Goal: Information Seeking & Learning: Learn about a topic

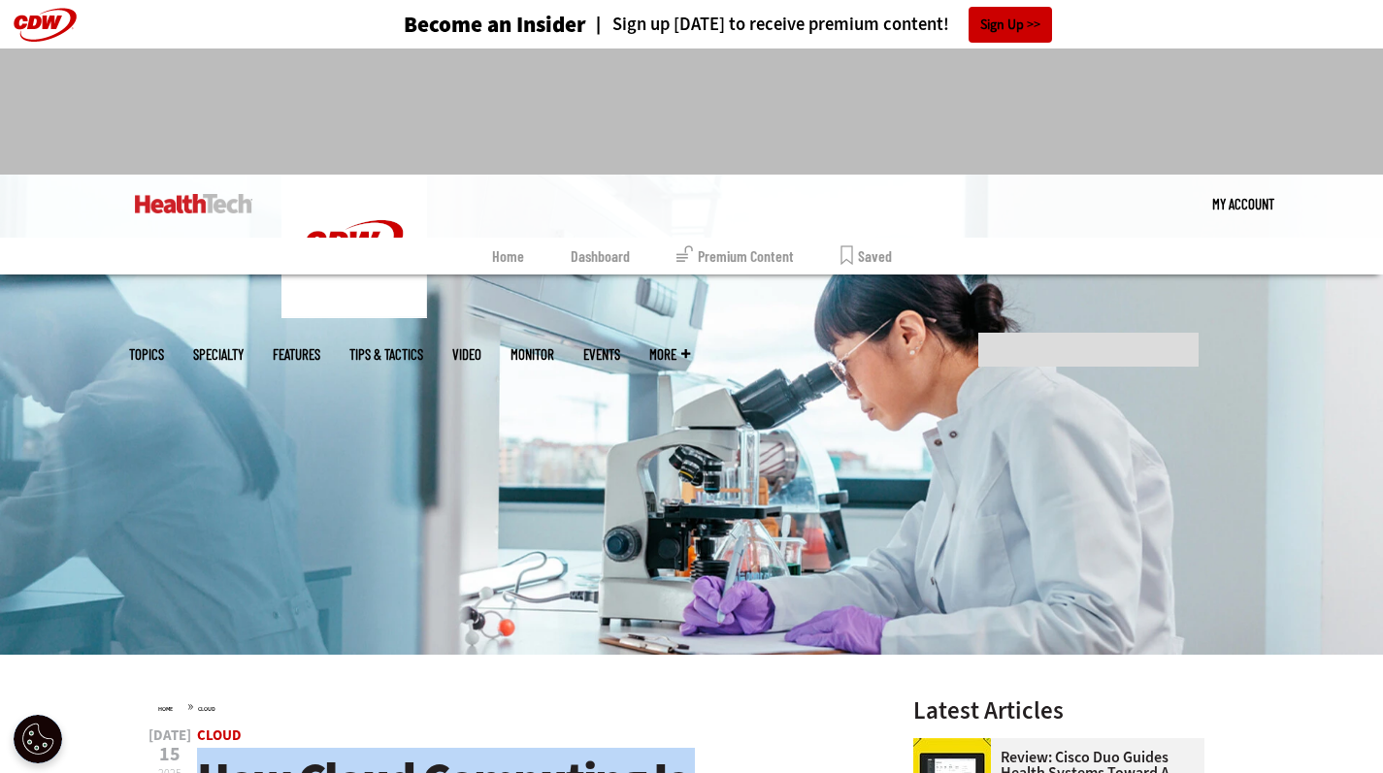
click at [851, 247] on link "Saved" at bounding box center [865, 256] width 51 height 37
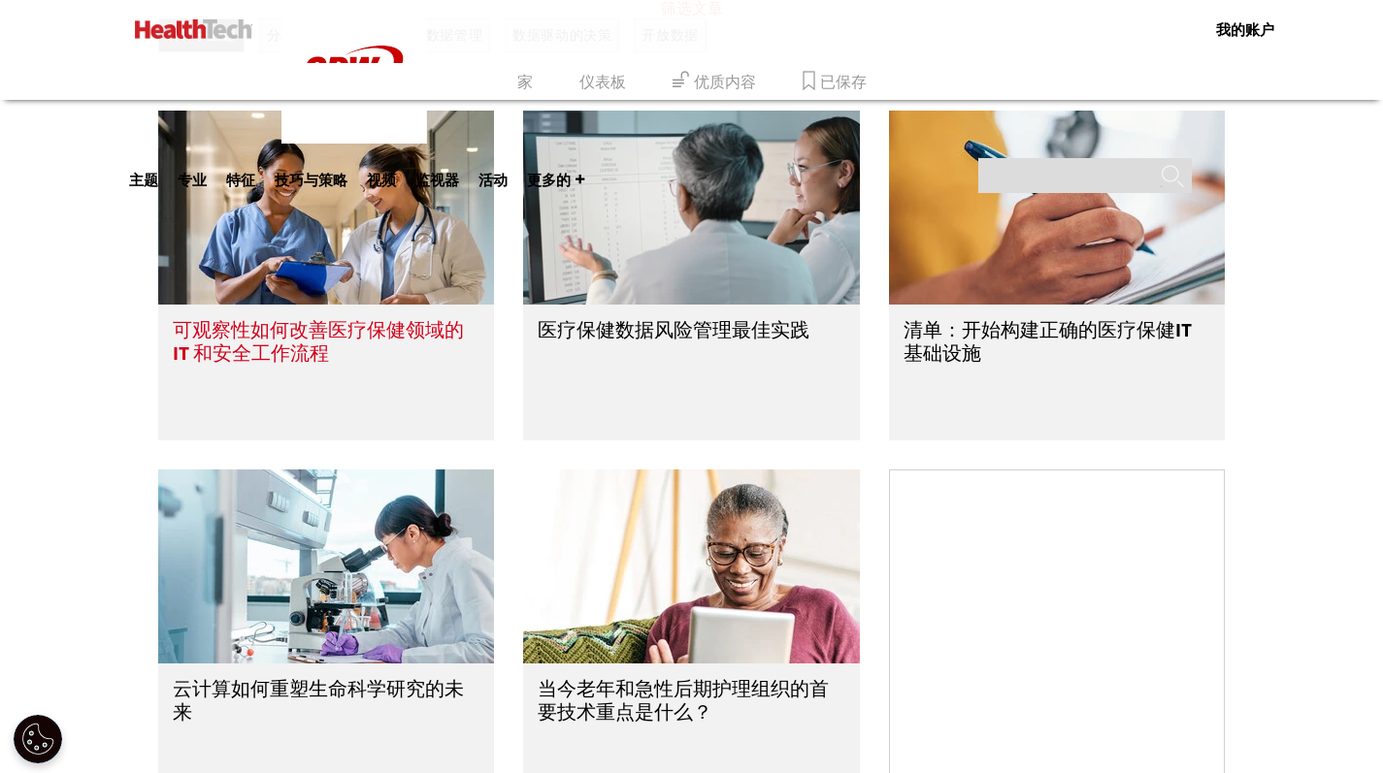
click at [338, 277] on img at bounding box center [326, 208] width 337 height 194
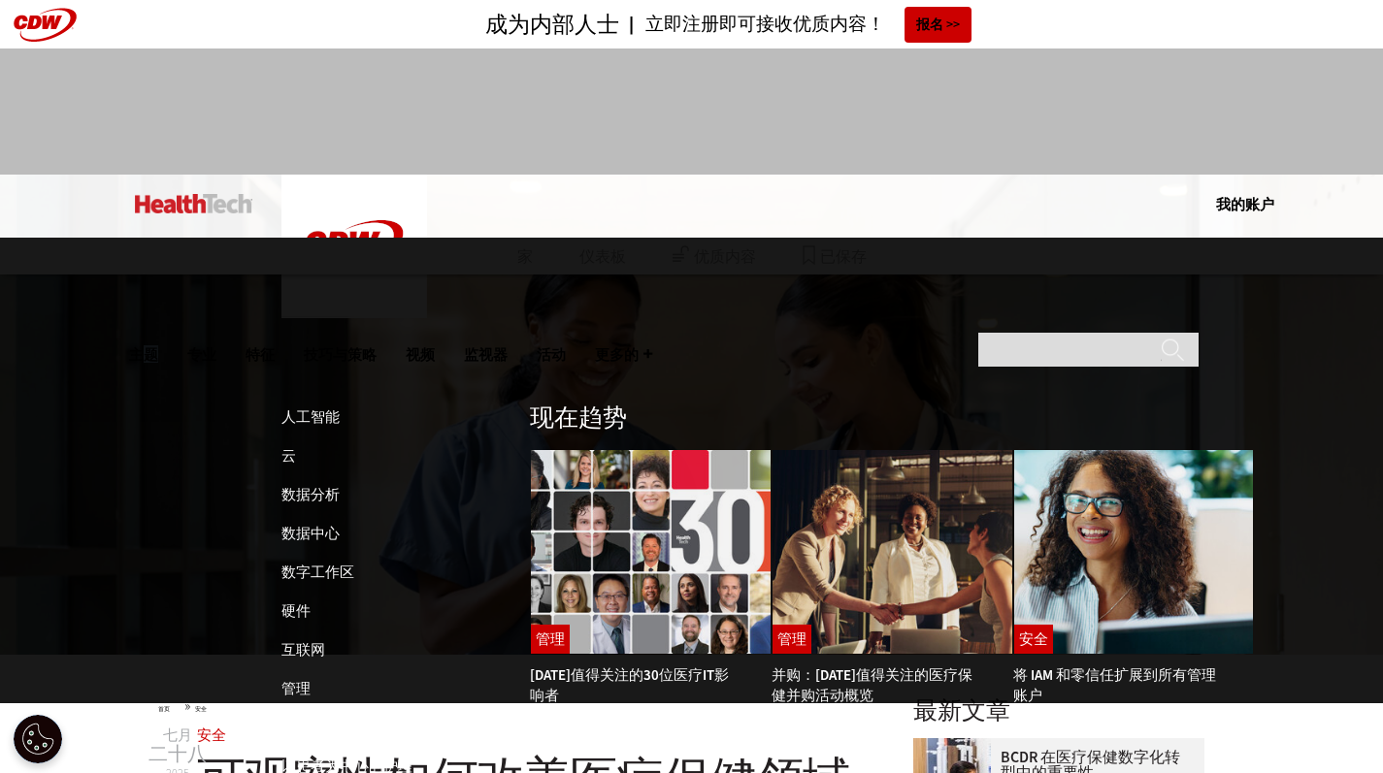
click at [158, 345] on font "主题" at bounding box center [143, 353] width 29 height 17
click at [301, 408] on font "人工智能" at bounding box center [310, 417] width 58 height 19
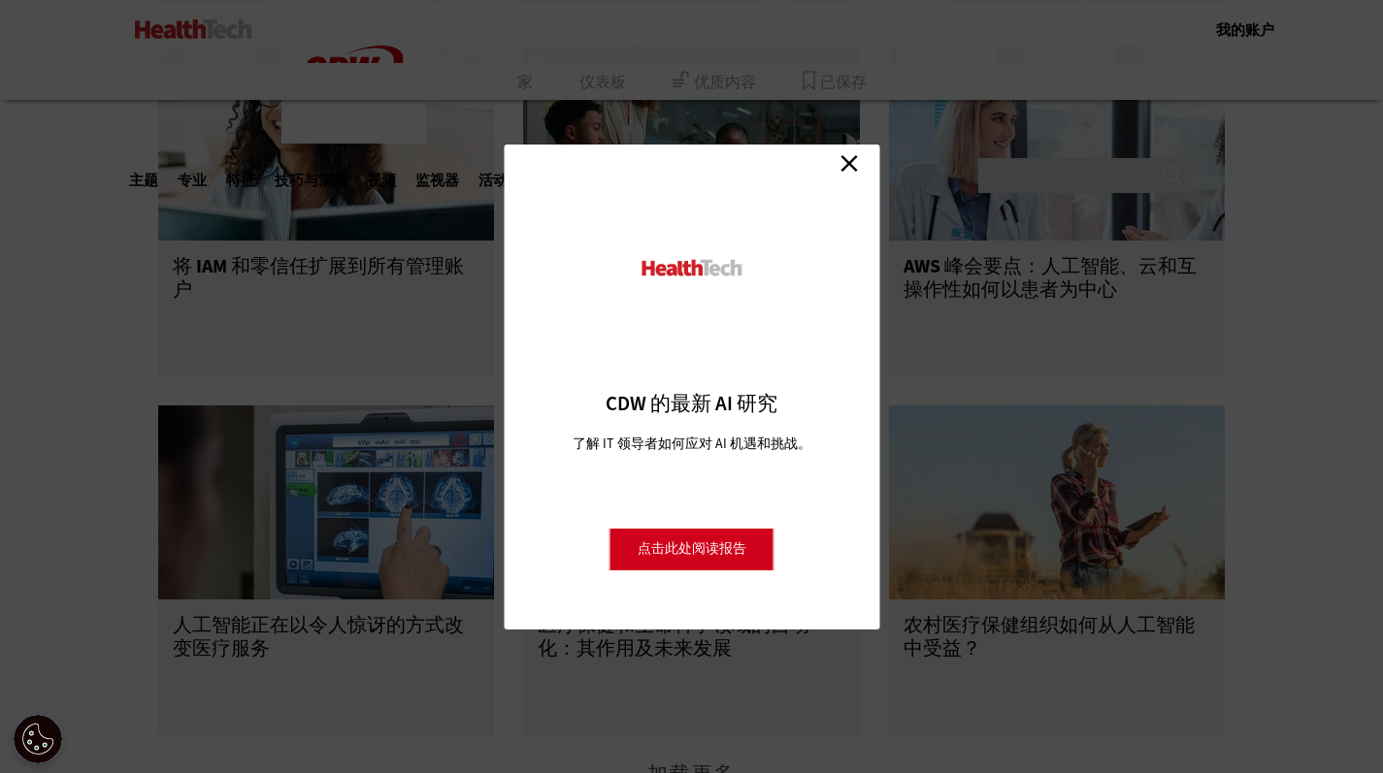
scroll to position [2468, 0]
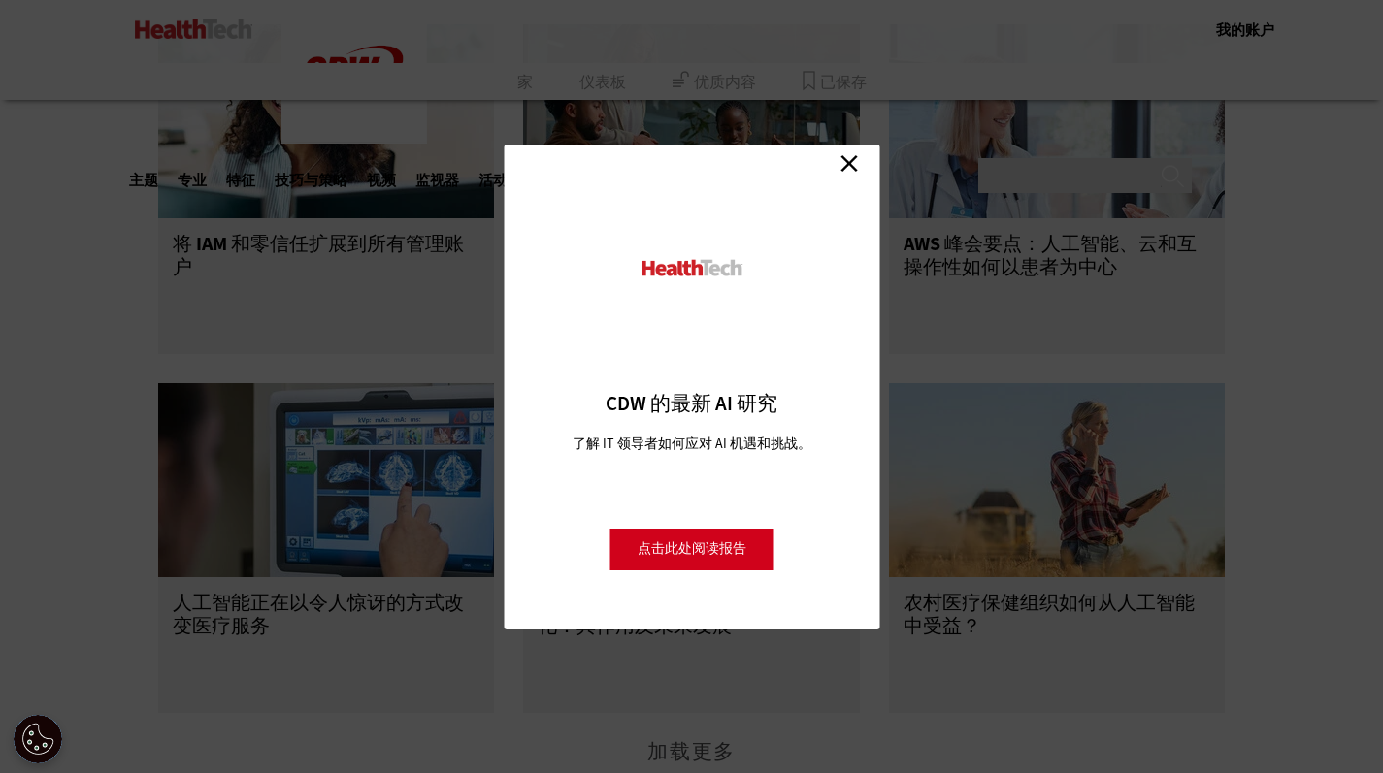
click at [851, 160] on link "关闭" at bounding box center [849, 163] width 29 height 29
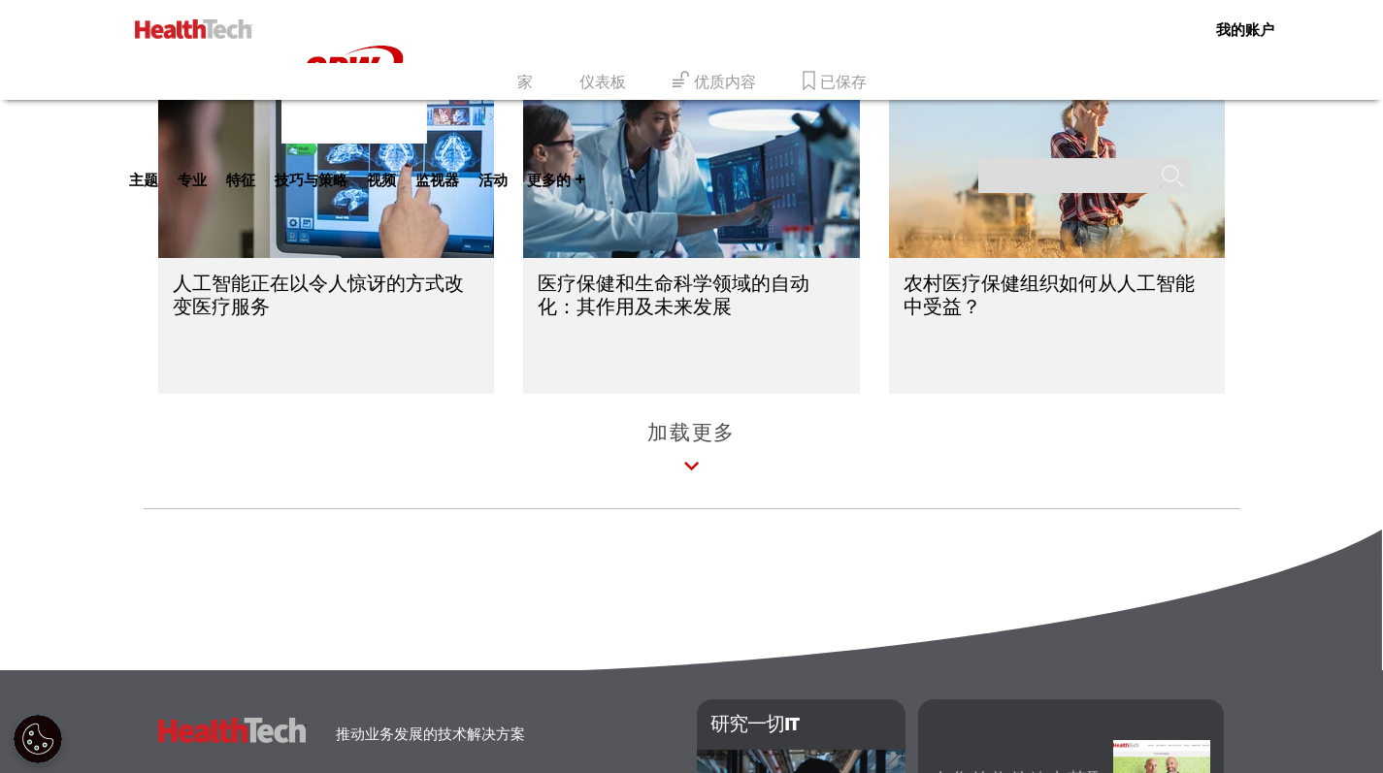
scroll to position [2984, 0]
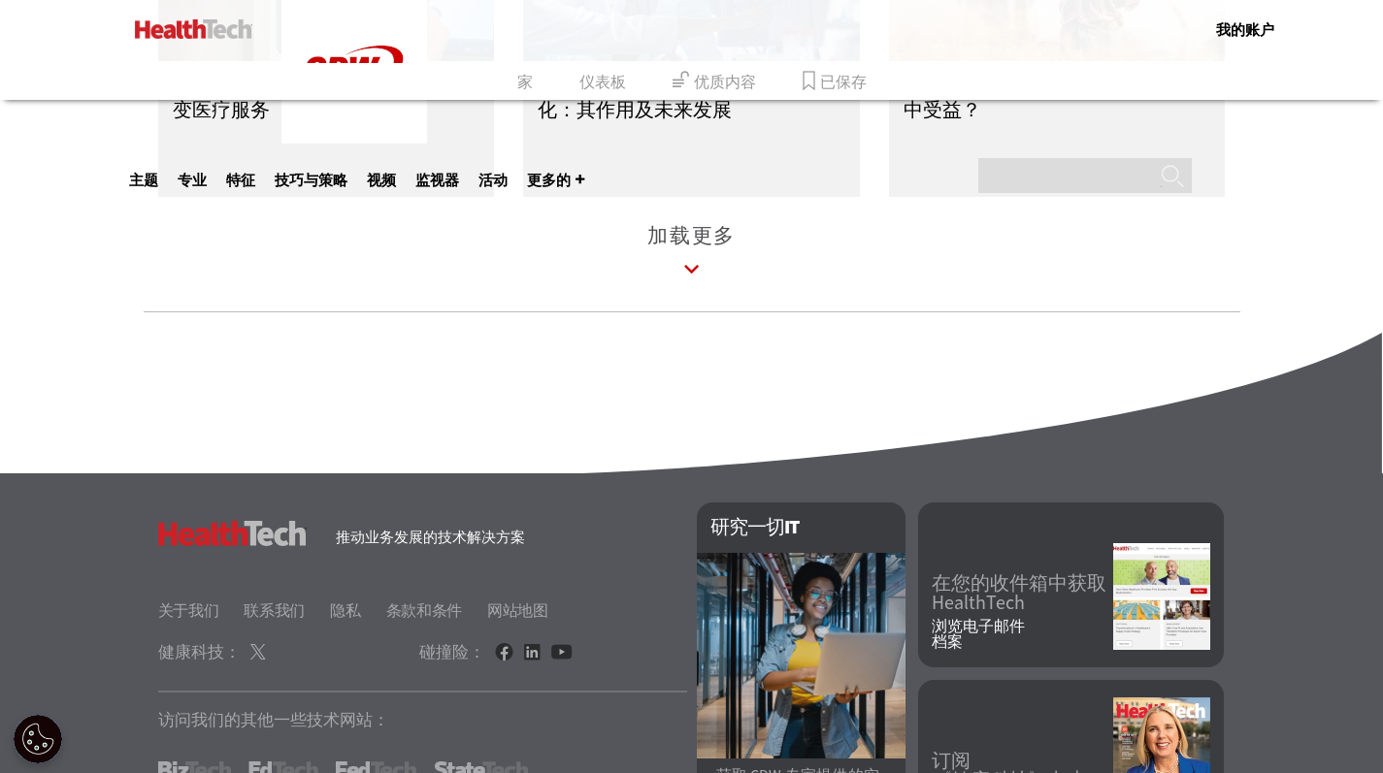
click at [710, 240] on font "加载更多" at bounding box center [691, 235] width 88 height 27
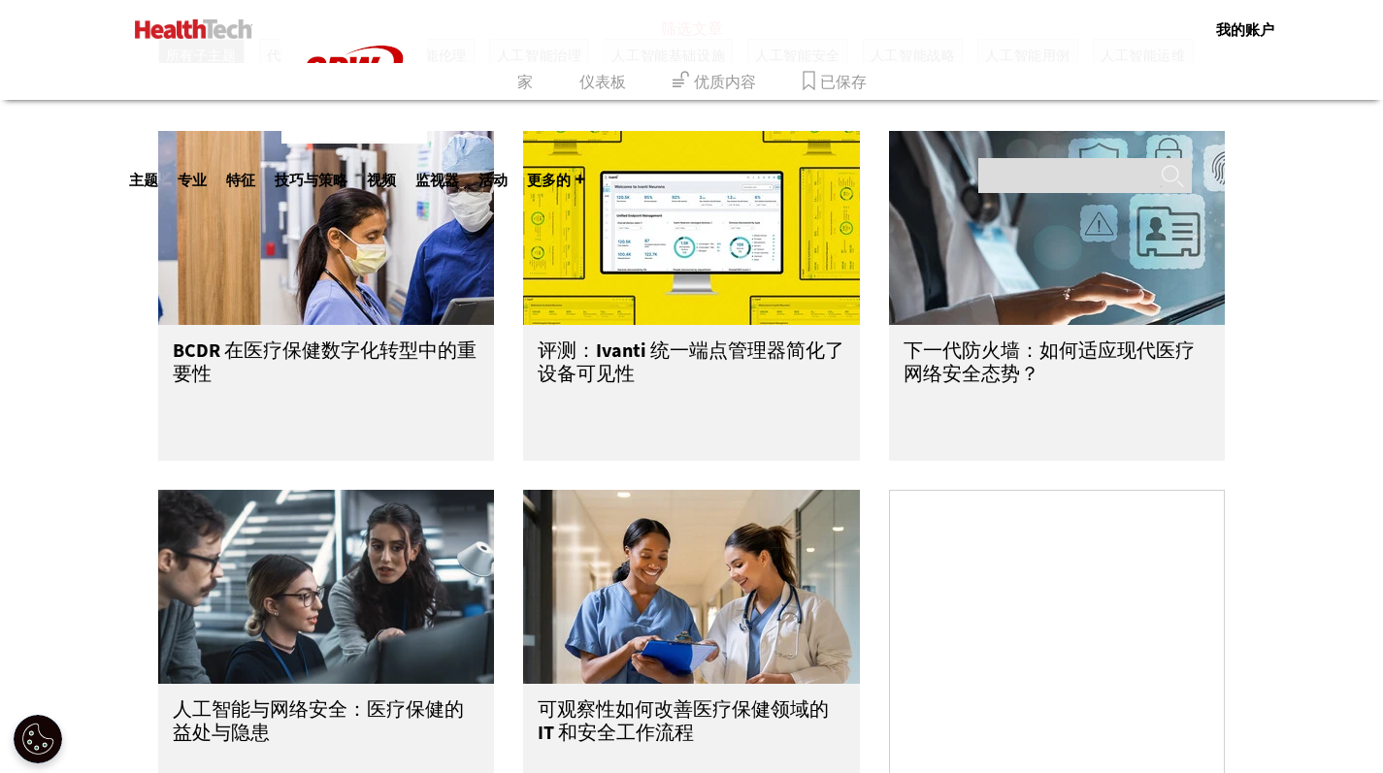
scroll to position [913, 0]
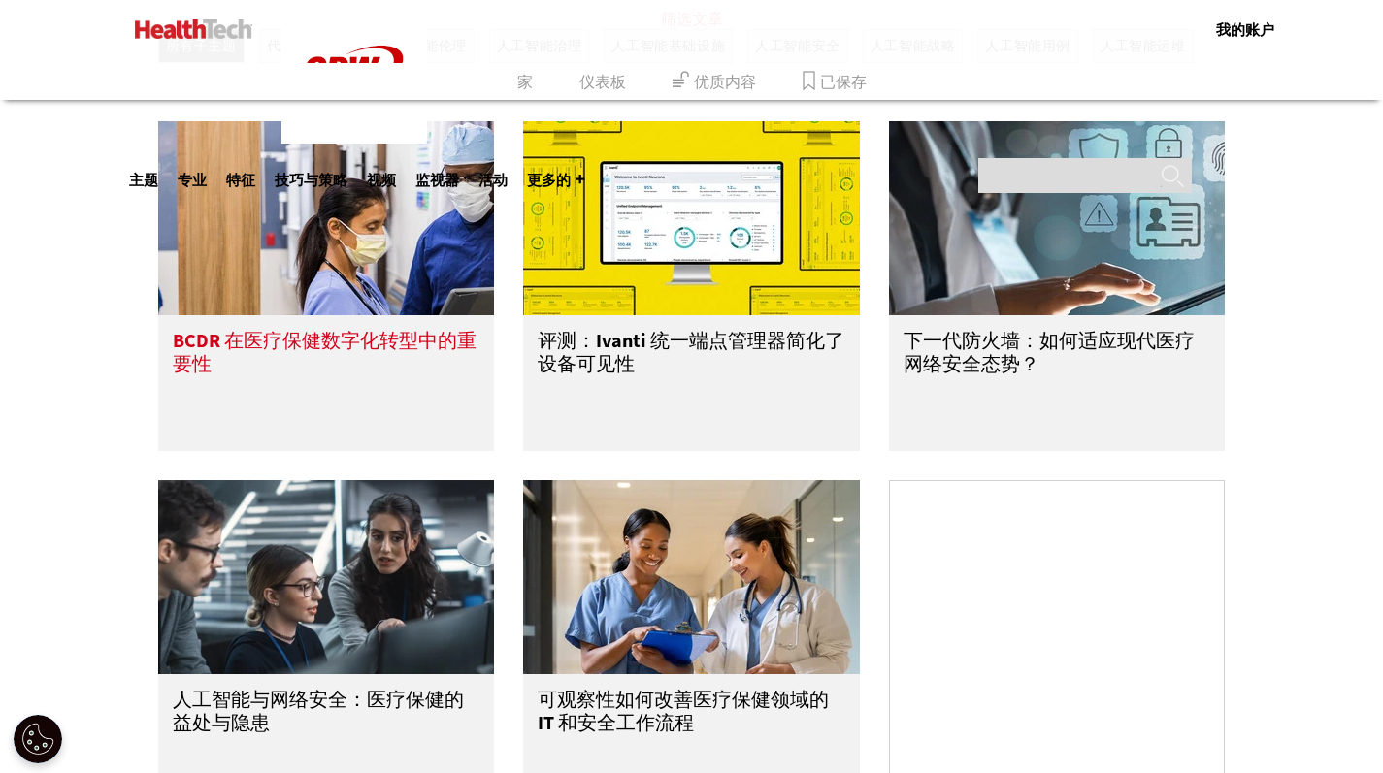
click at [392, 248] on img at bounding box center [326, 218] width 337 height 194
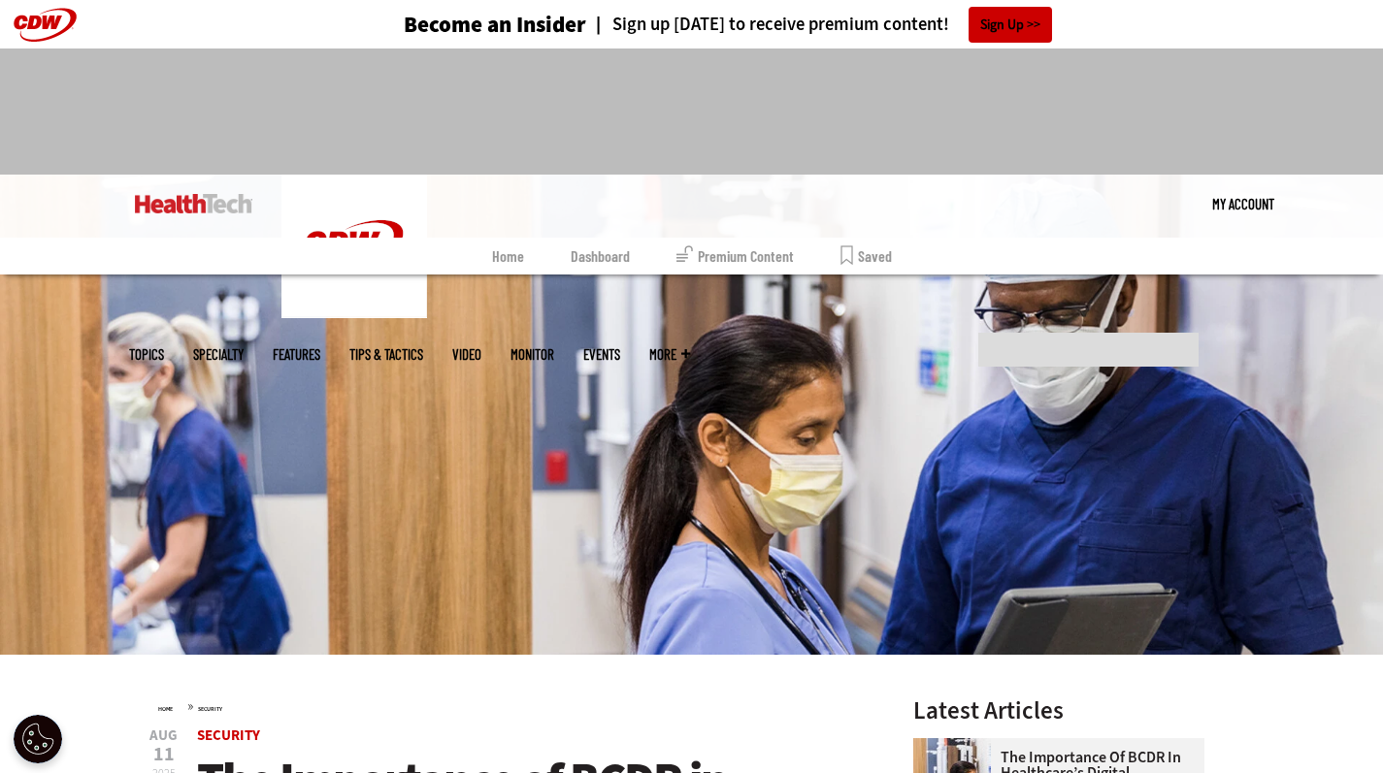
click at [850, 248] on link "Saved" at bounding box center [865, 256] width 51 height 37
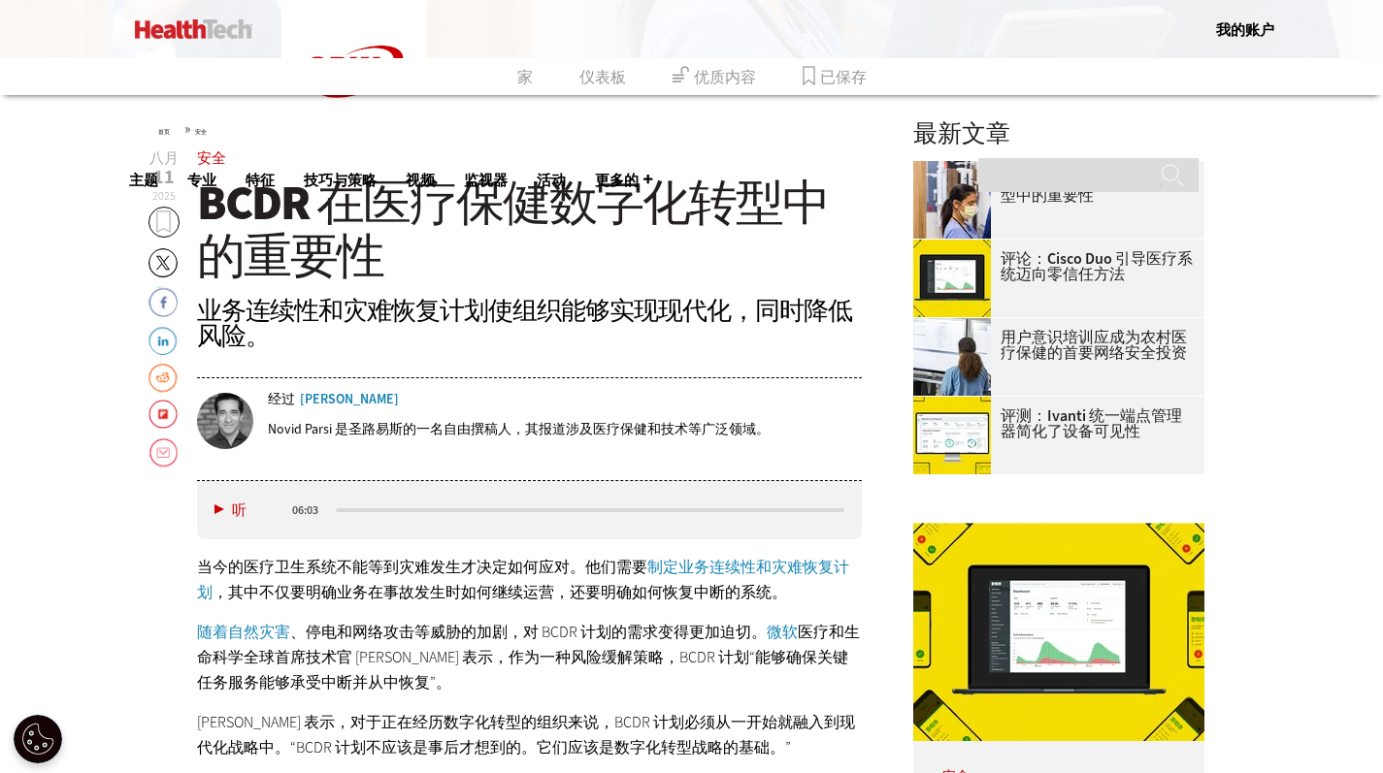
click at [162, 217] on polygon at bounding box center [164, 222] width 14 height 21
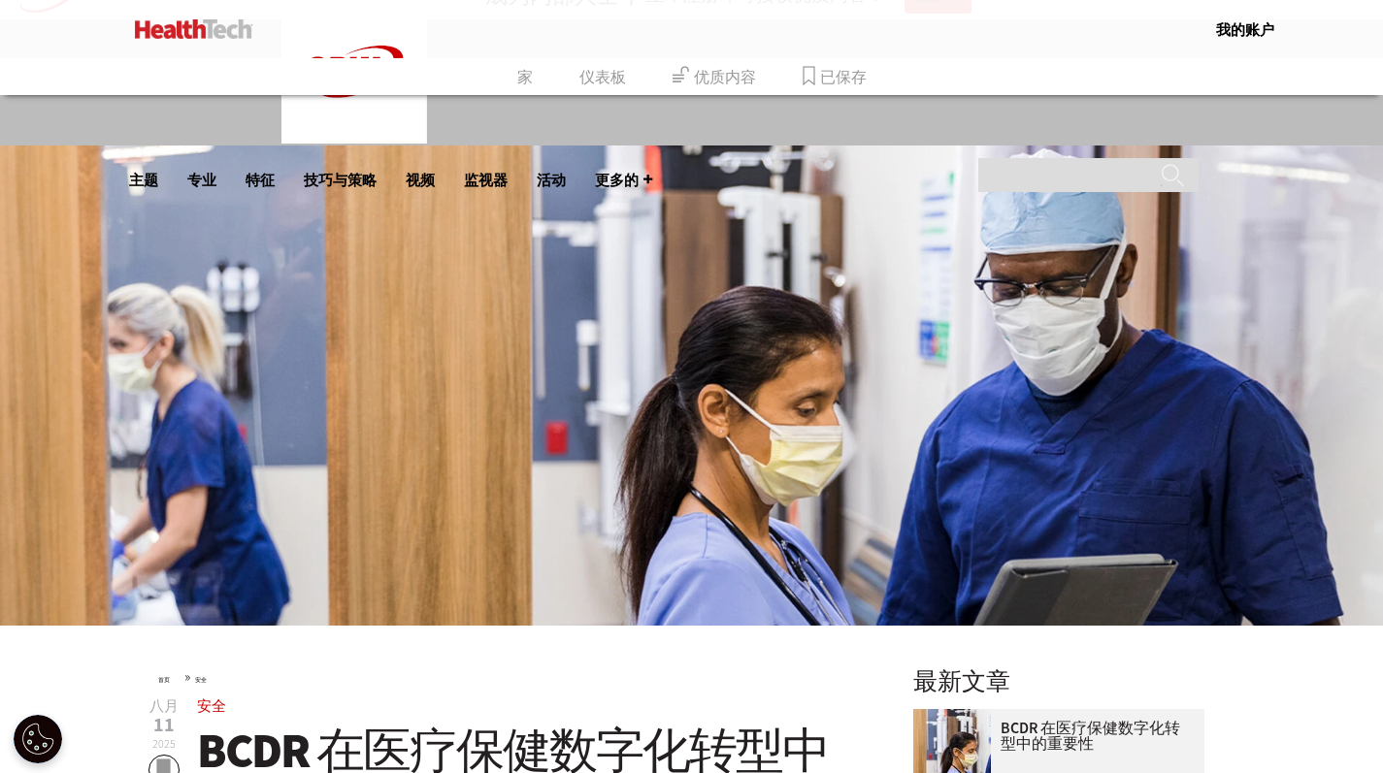
scroll to position [26, 0]
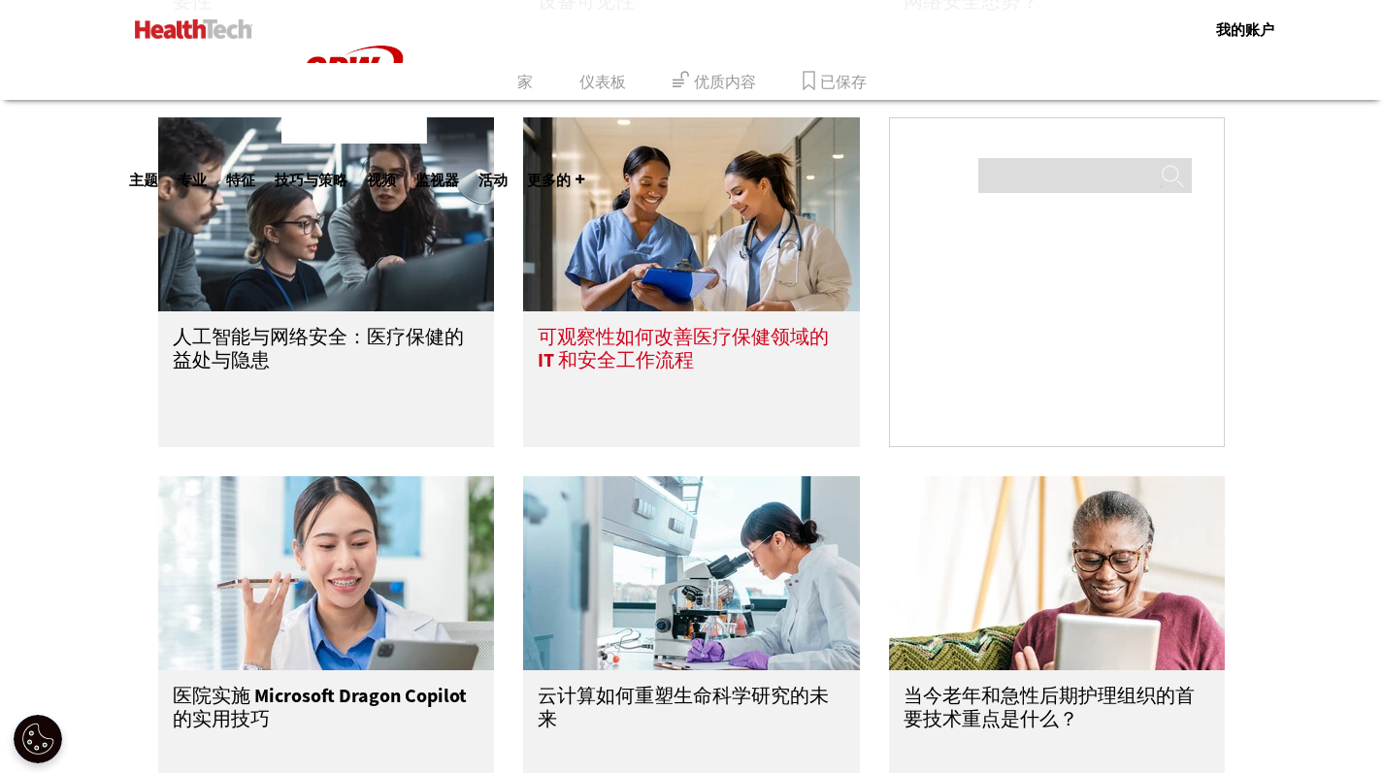
click at [664, 279] on img at bounding box center [691, 214] width 337 height 194
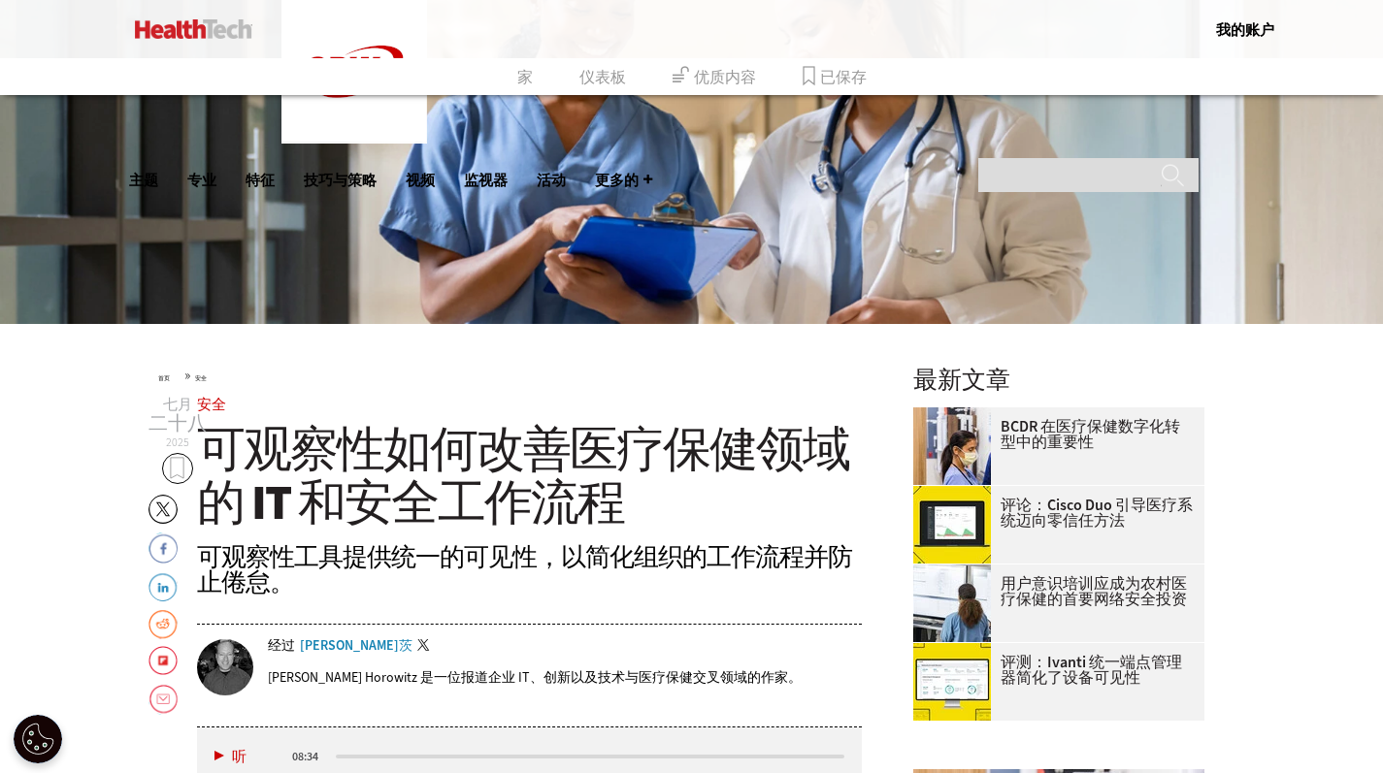
click at [180, 464] on polygon at bounding box center [178, 468] width 14 height 21
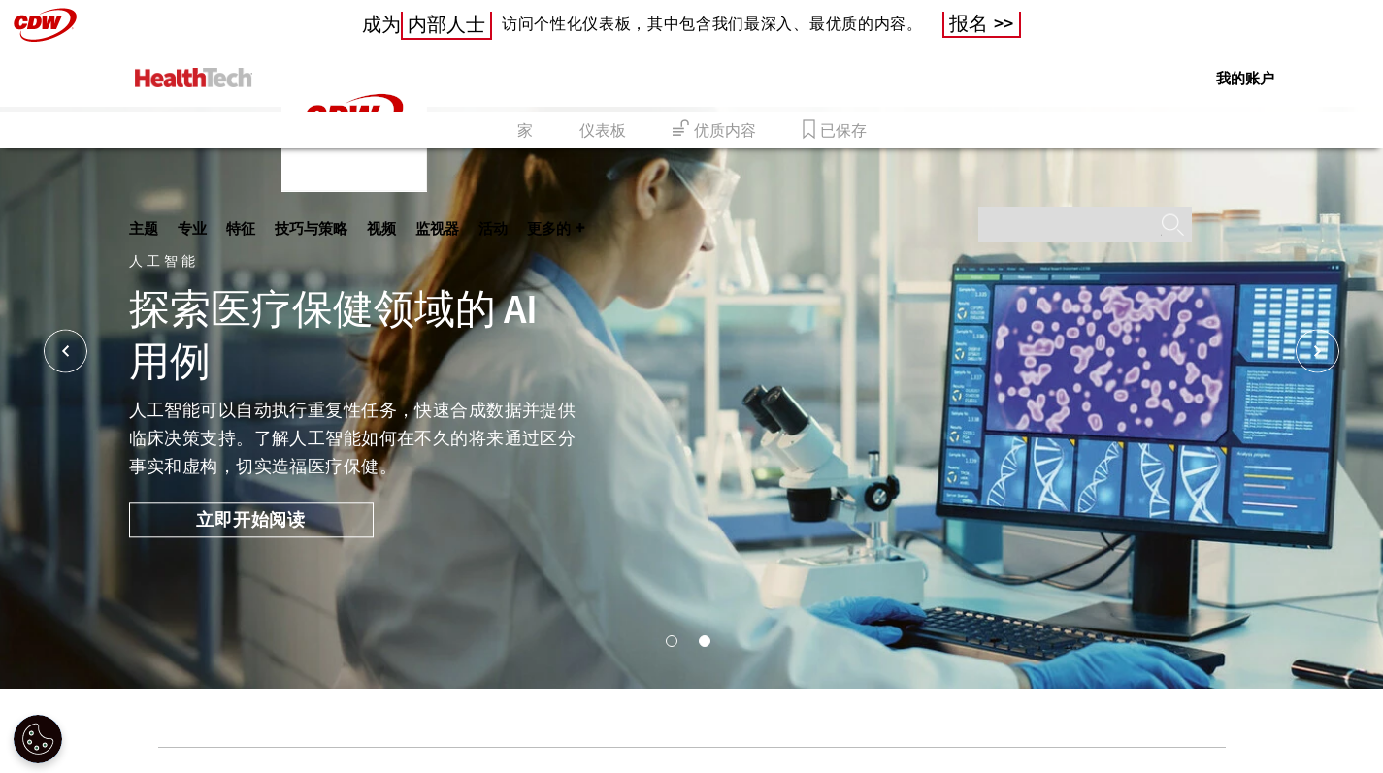
click at [255, 219] on font "特征" at bounding box center [240, 227] width 29 height 17
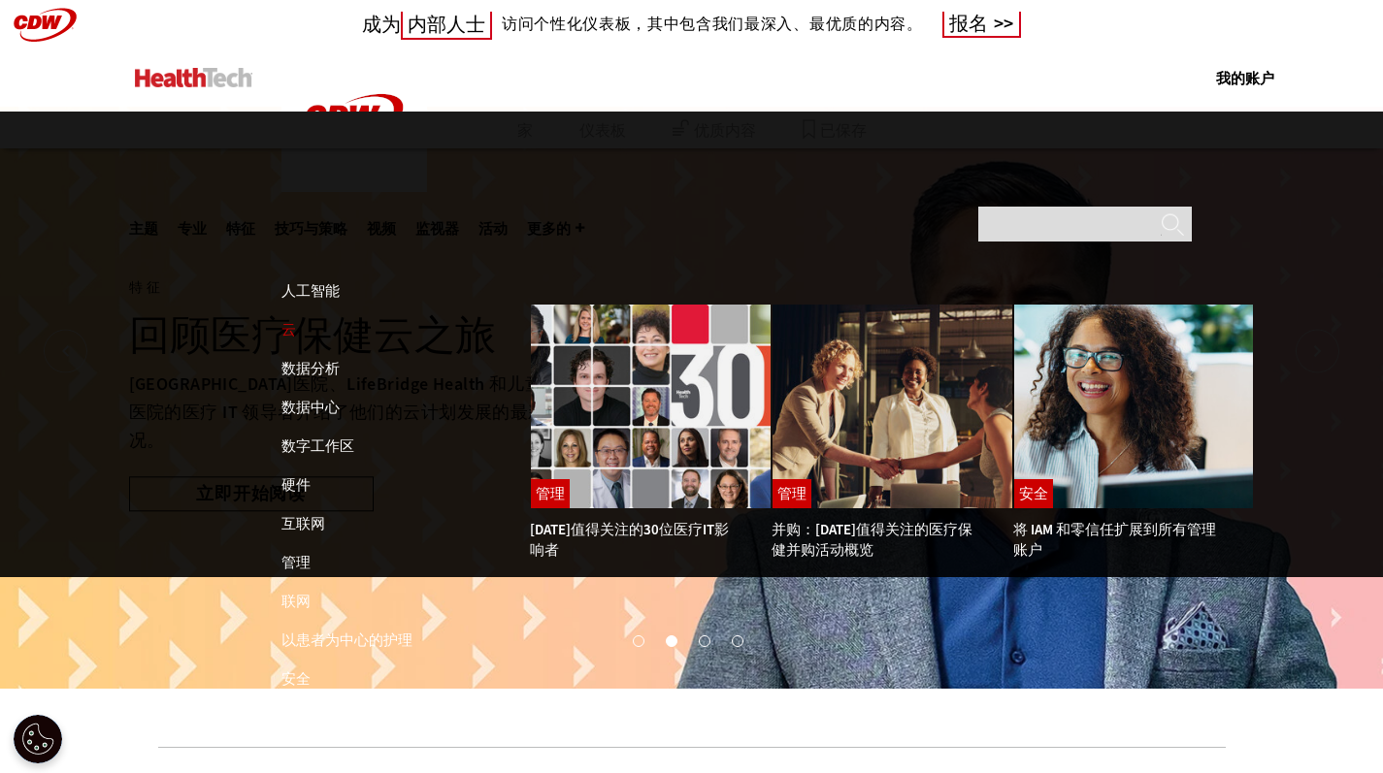
click at [286, 320] on font "云" at bounding box center [288, 329] width 15 height 19
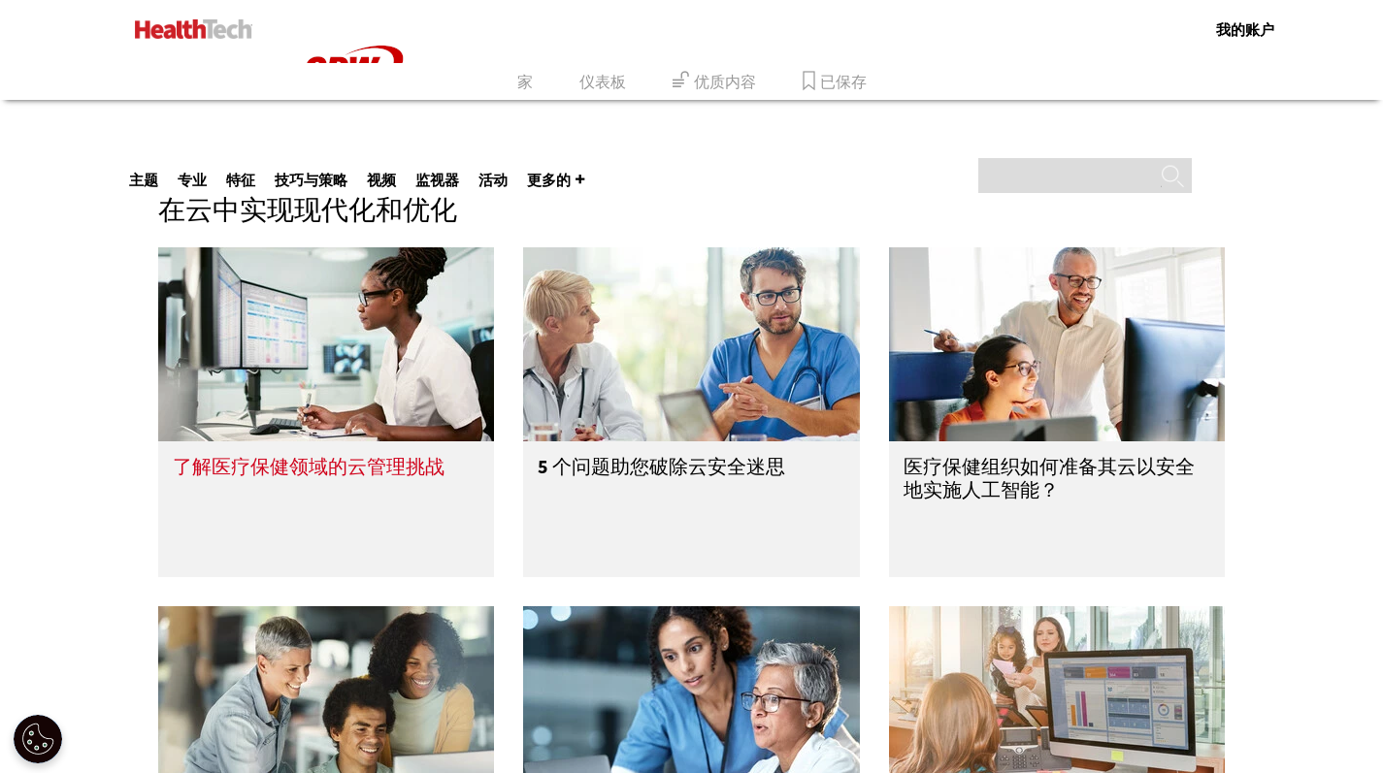
click at [336, 292] on img at bounding box center [326, 344] width 337 height 194
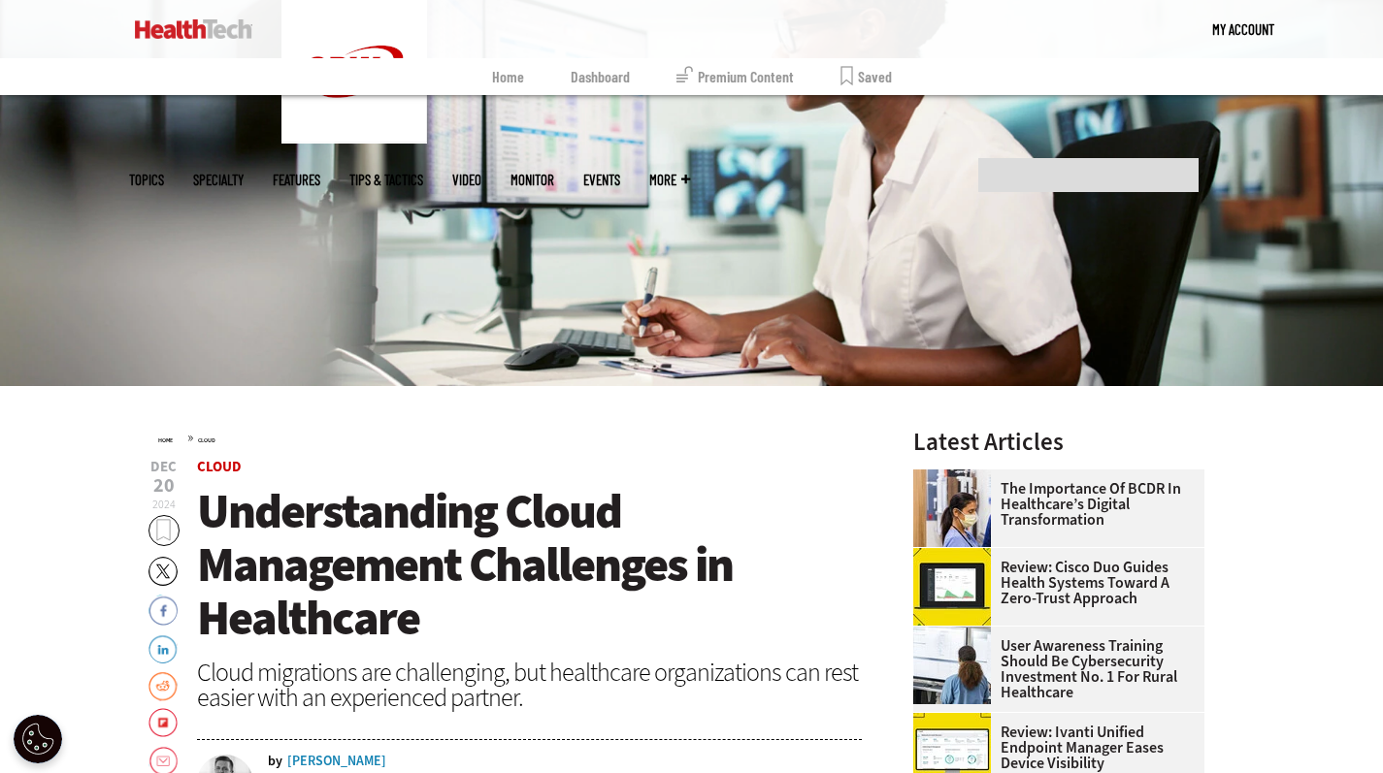
scroll to position [292, 0]
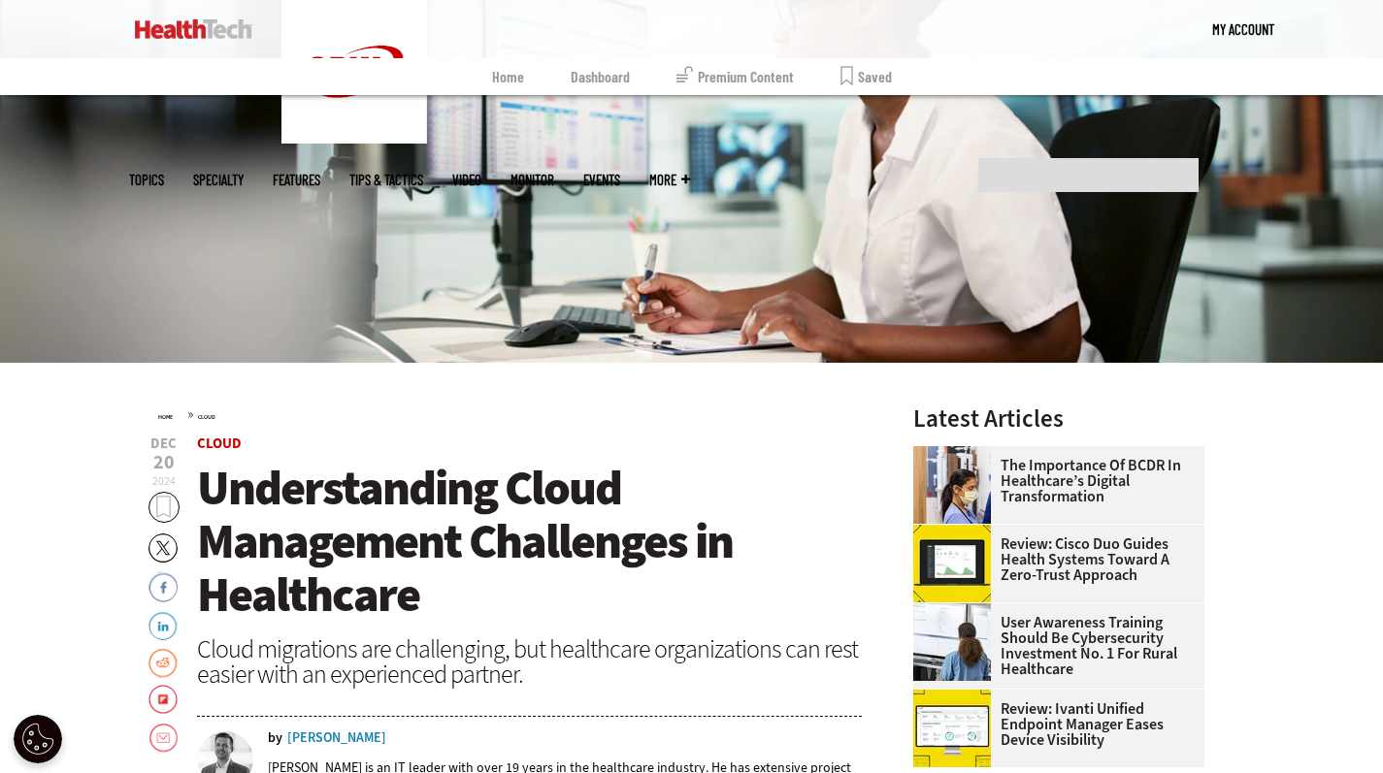
click at [171, 507] on icon at bounding box center [164, 507] width 16 height 23
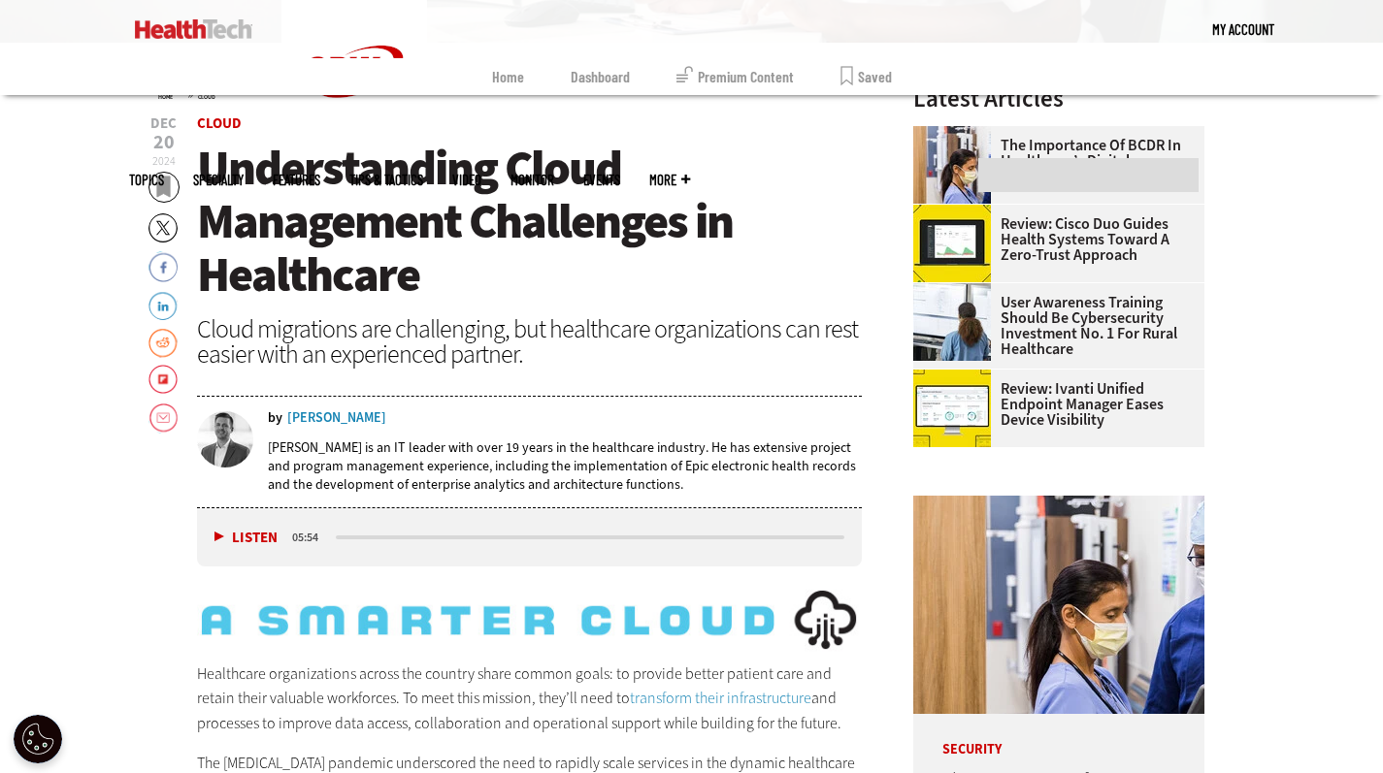
scroll to position [611, 0]
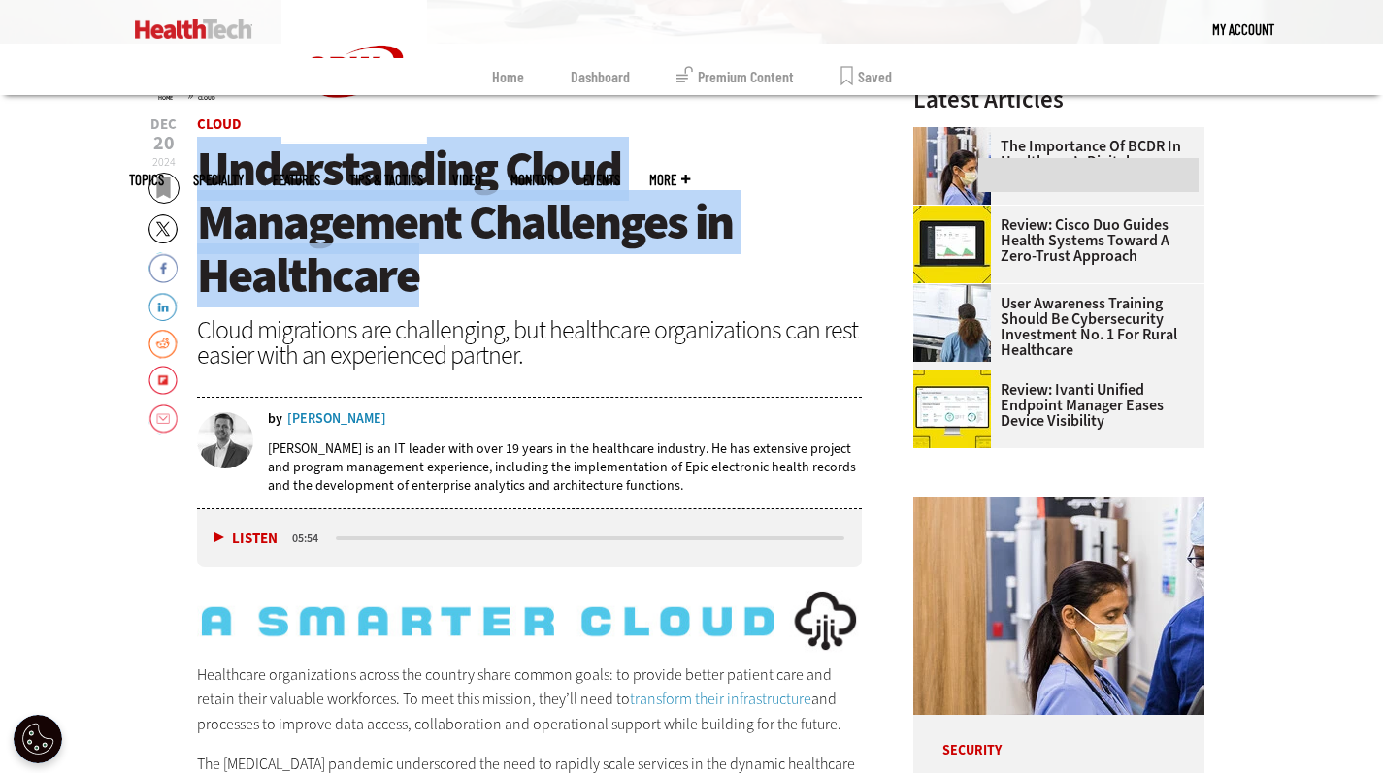
drag, startPoint x: 201, startPoint y: 156, endPoint x: 448, endPoint y: 298, distance: 285.2
click at [448, 298] on h1 "Understanding Cloud Management Challenges in Healthcare" at bounding box center [530, 223] width 666 height 160
copy span "Understanding Cloud Management Challenges in Healthcare"
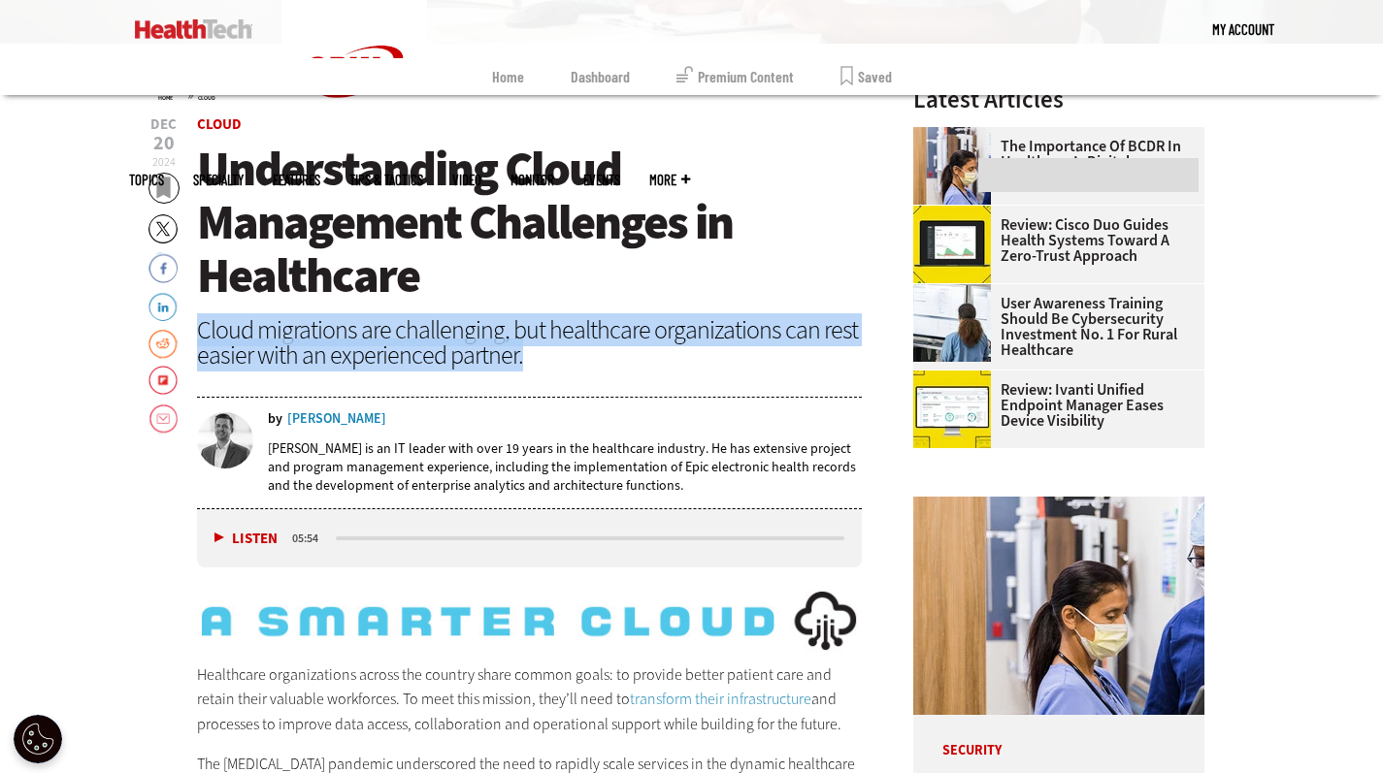
drag, startPoint x: 200, startPoint y: 327, endPoint x: 548, endPoint y: 354, distance: 349.5
click at [548, 354] on div "Cloud migrations are challenging, but healthcare organizations can rest easier …" at bounding box center [530, 342] width 666 height 50
copy div "Cloud migrations are challenging, but healthcare organizations can rest easier …"
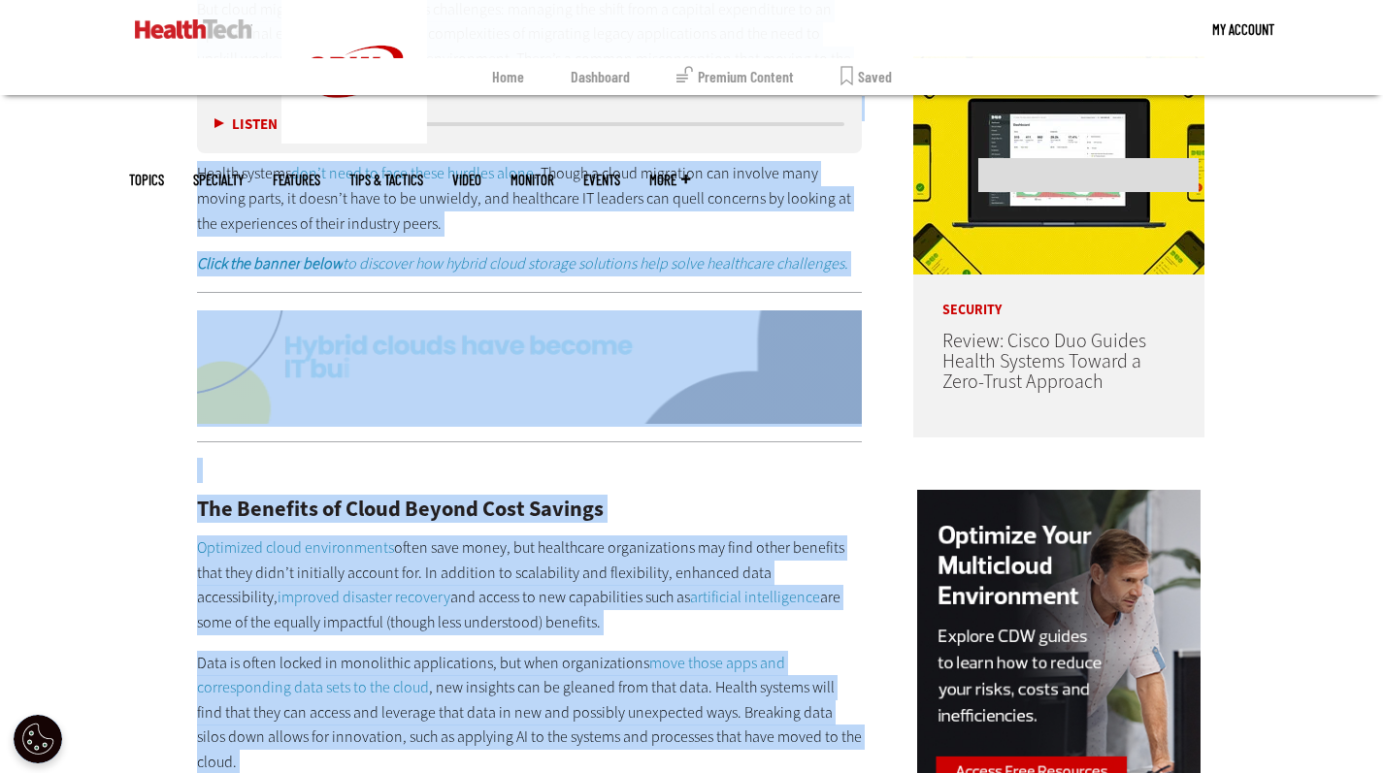
scroll to position [1587, 0]
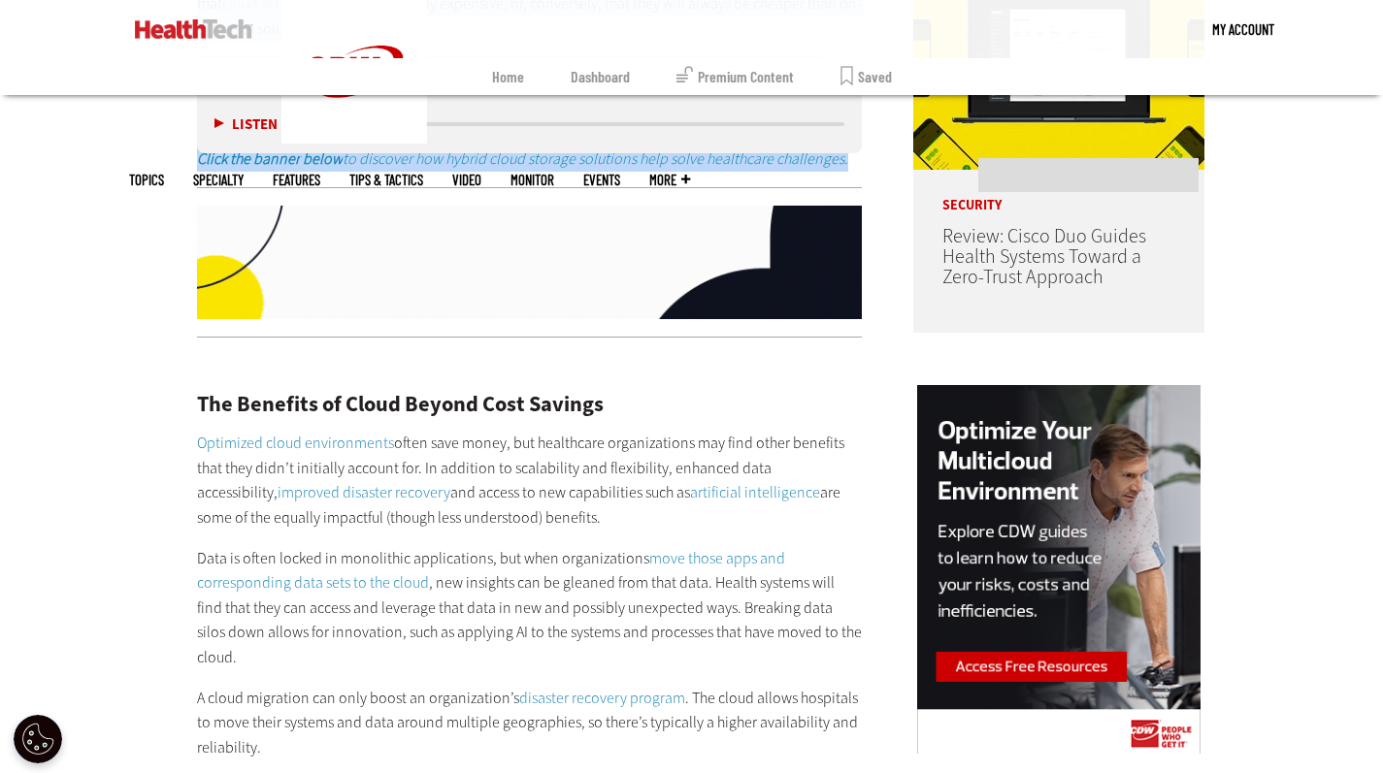
drag, startPoint x: 197, startPoint y: 326, endPoint x: 780, endPoint y: 210, distance: 594.8
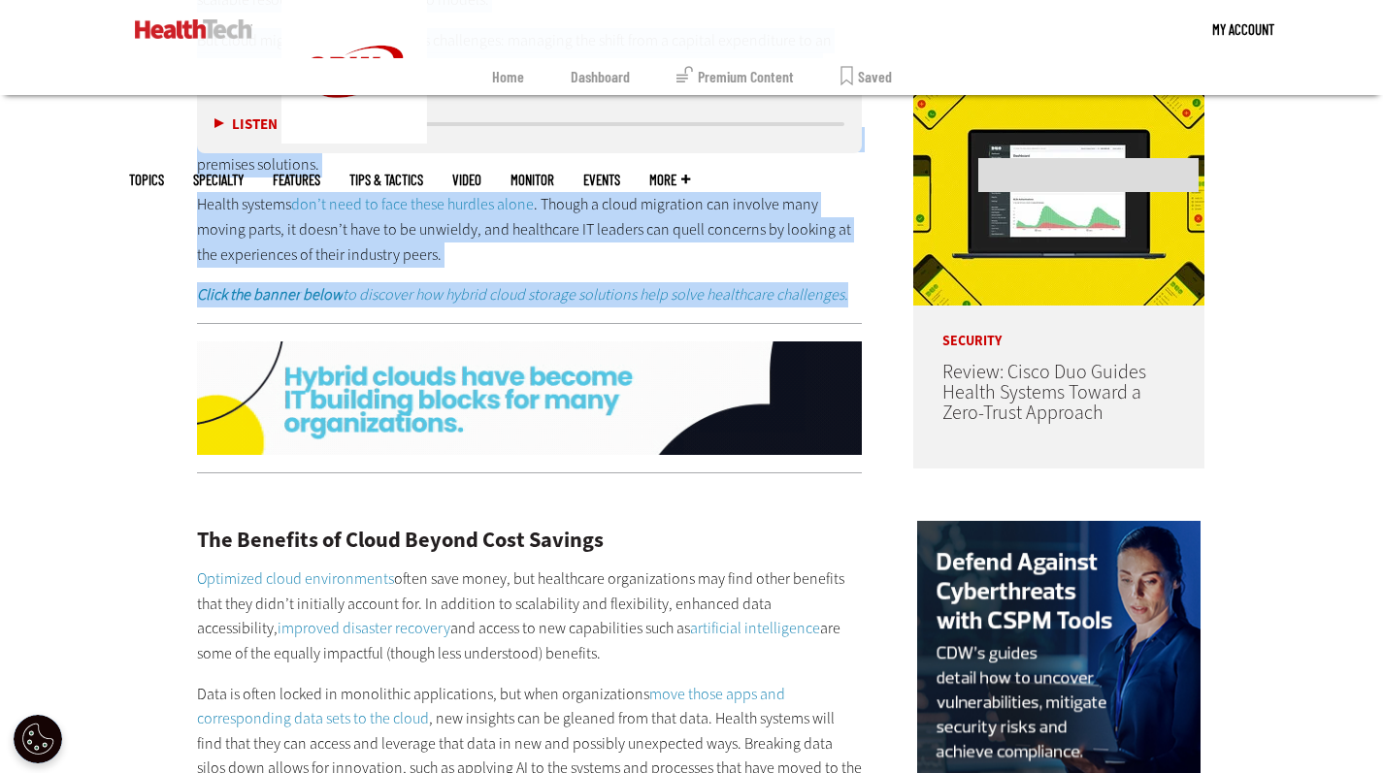
scroll to position [1205, 0]
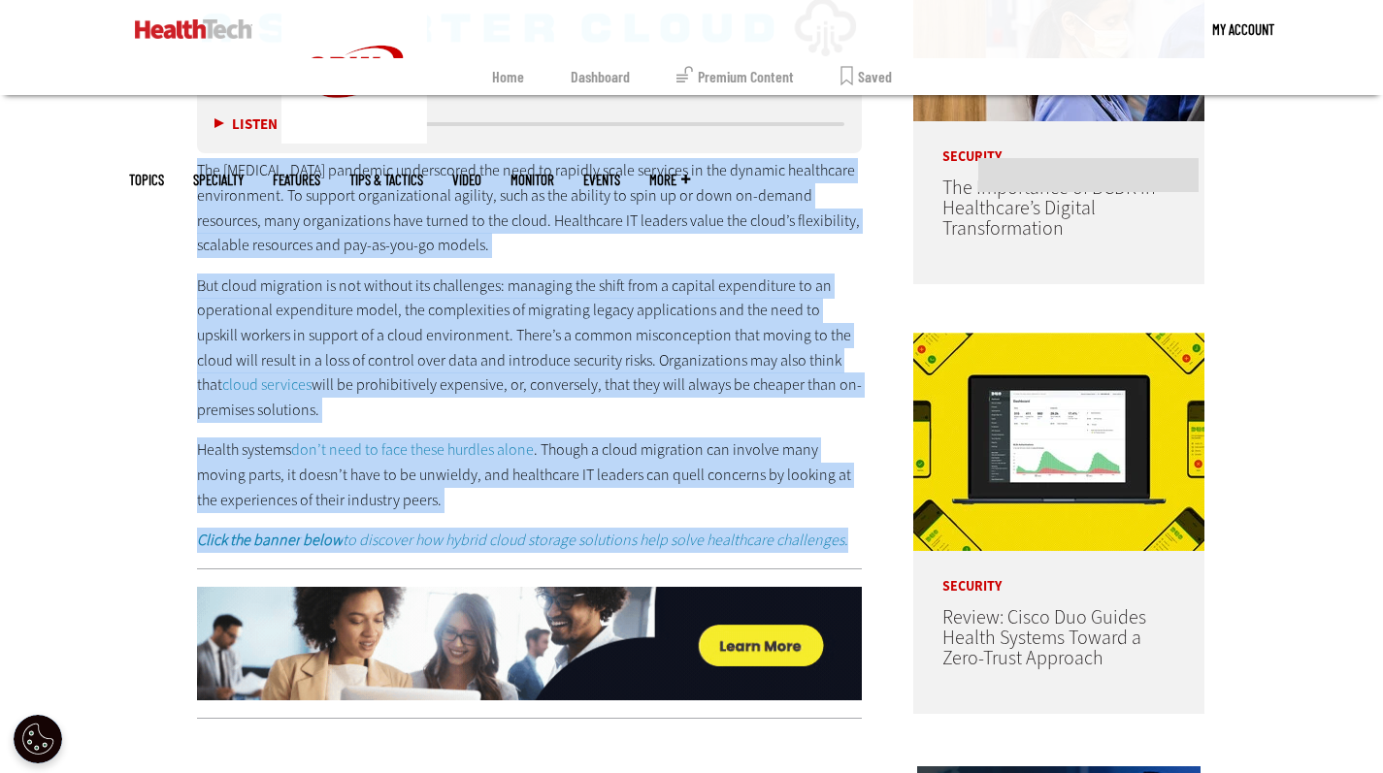
click at [764, 411] on p "But cloud migration is not without its challenges: managing the shift from a ca…" at bounding box center [530, 348] width 666 height 149
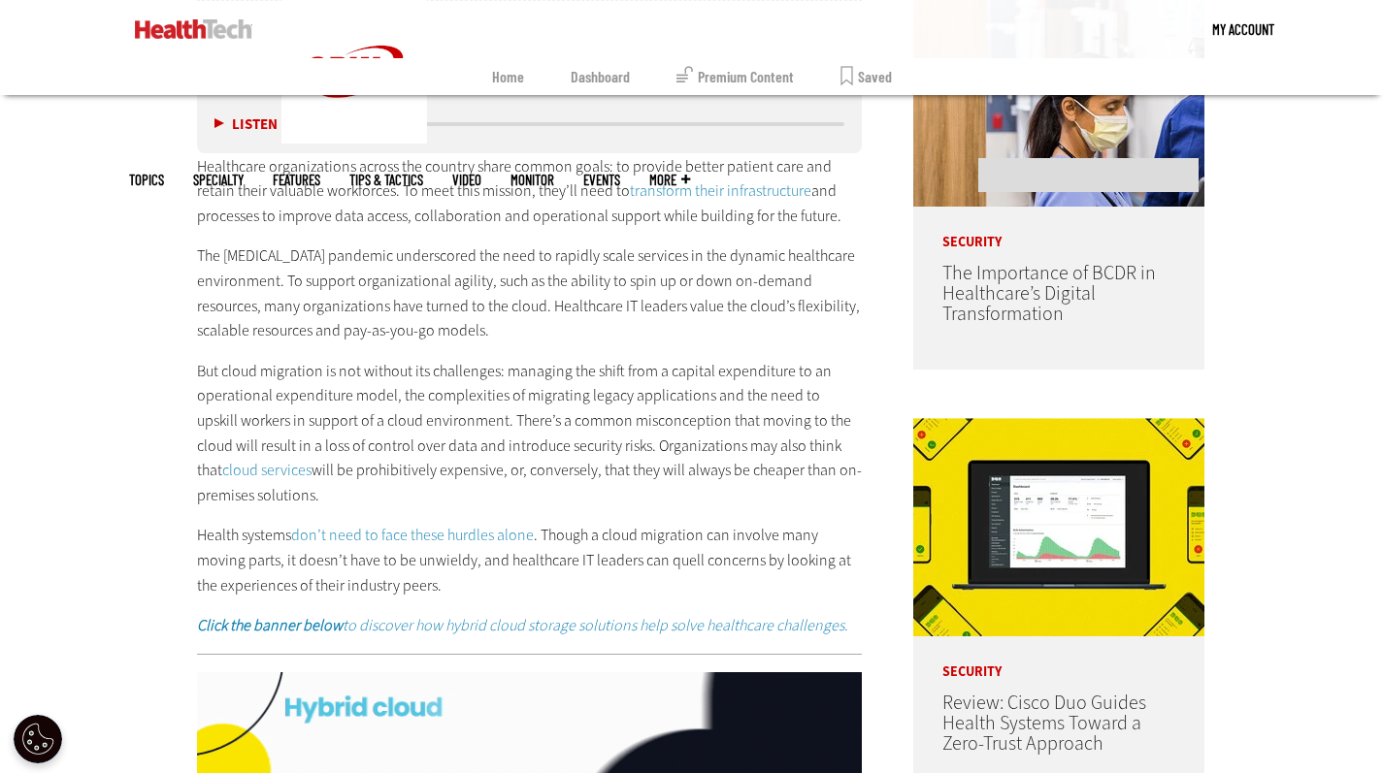
scroll to position [1116, 0]
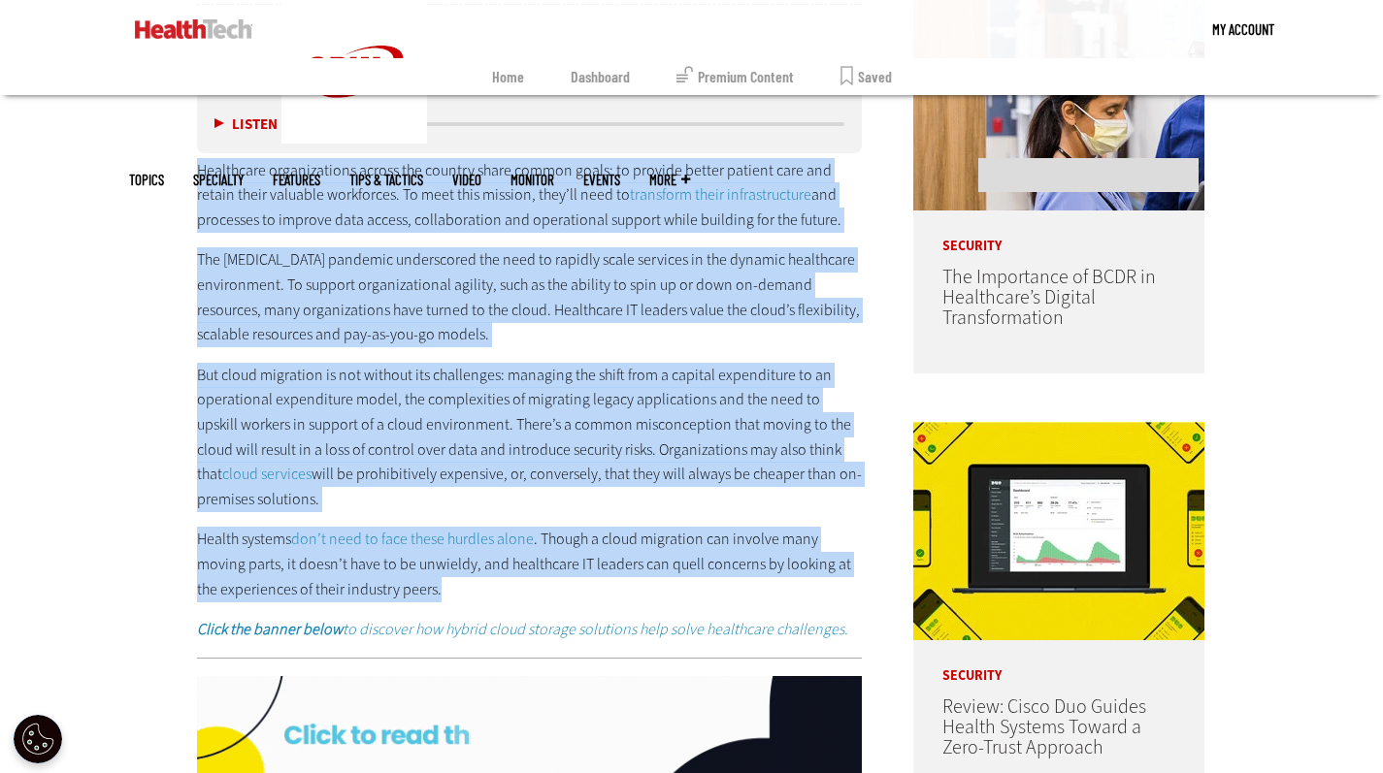
drag, startPoint x: 197, startPoint y: 165, endPoint x: 745, endPoint y: 583, distance: 689.6
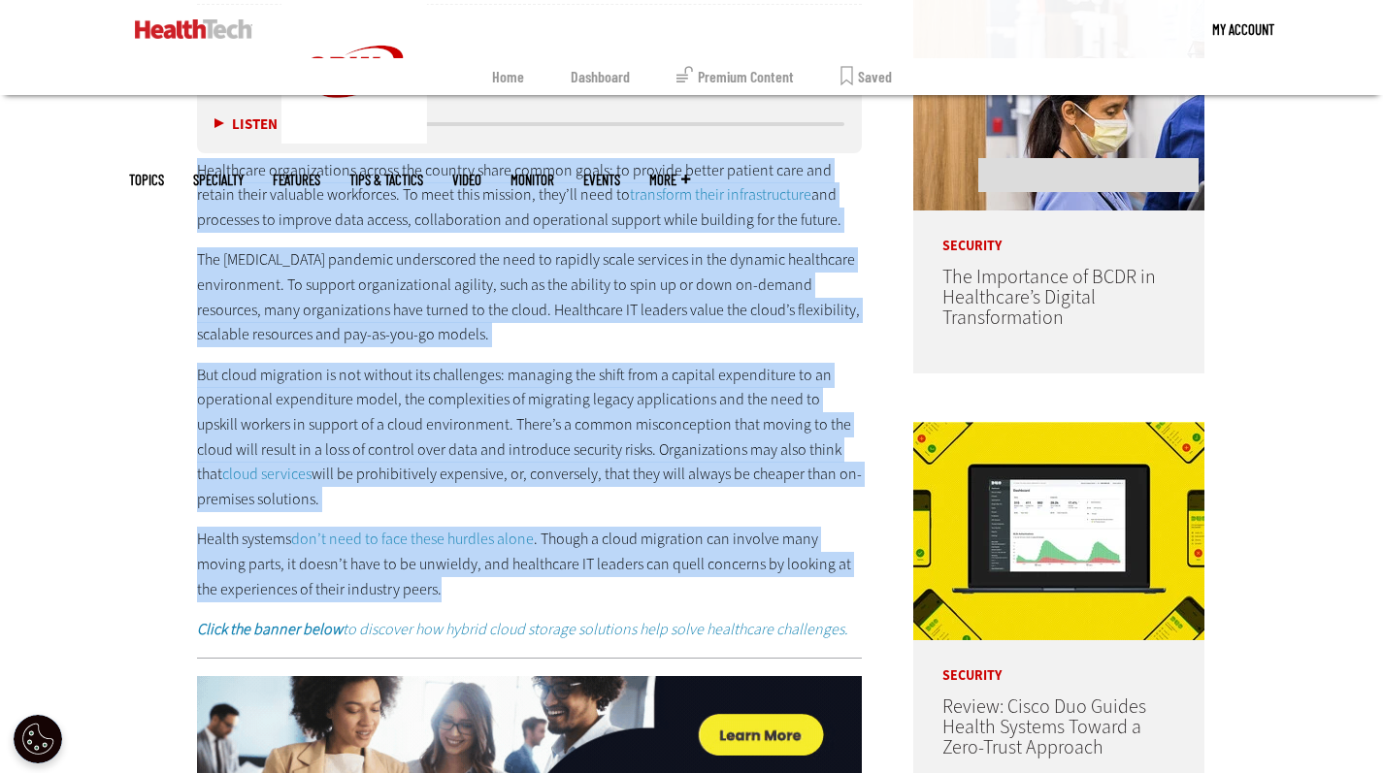
click at [745, 583] on div "Healthcare organizations across the country share common goals: to provide bett…" at bounding box center [530, 400] width 666 height 484
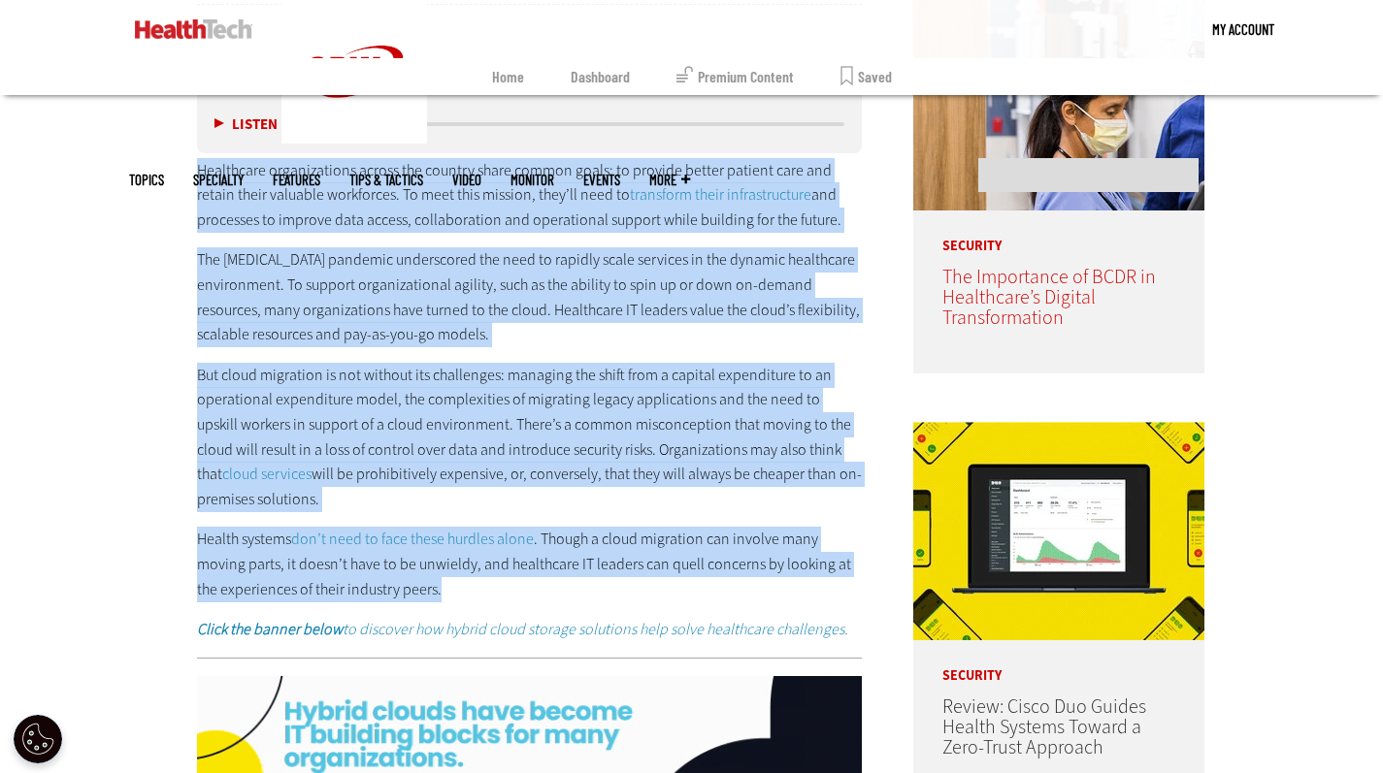
copy div "Loremipsum dolorsitametc adipis eli seddoei tempo incidi utlab: et dolorem aliq…"
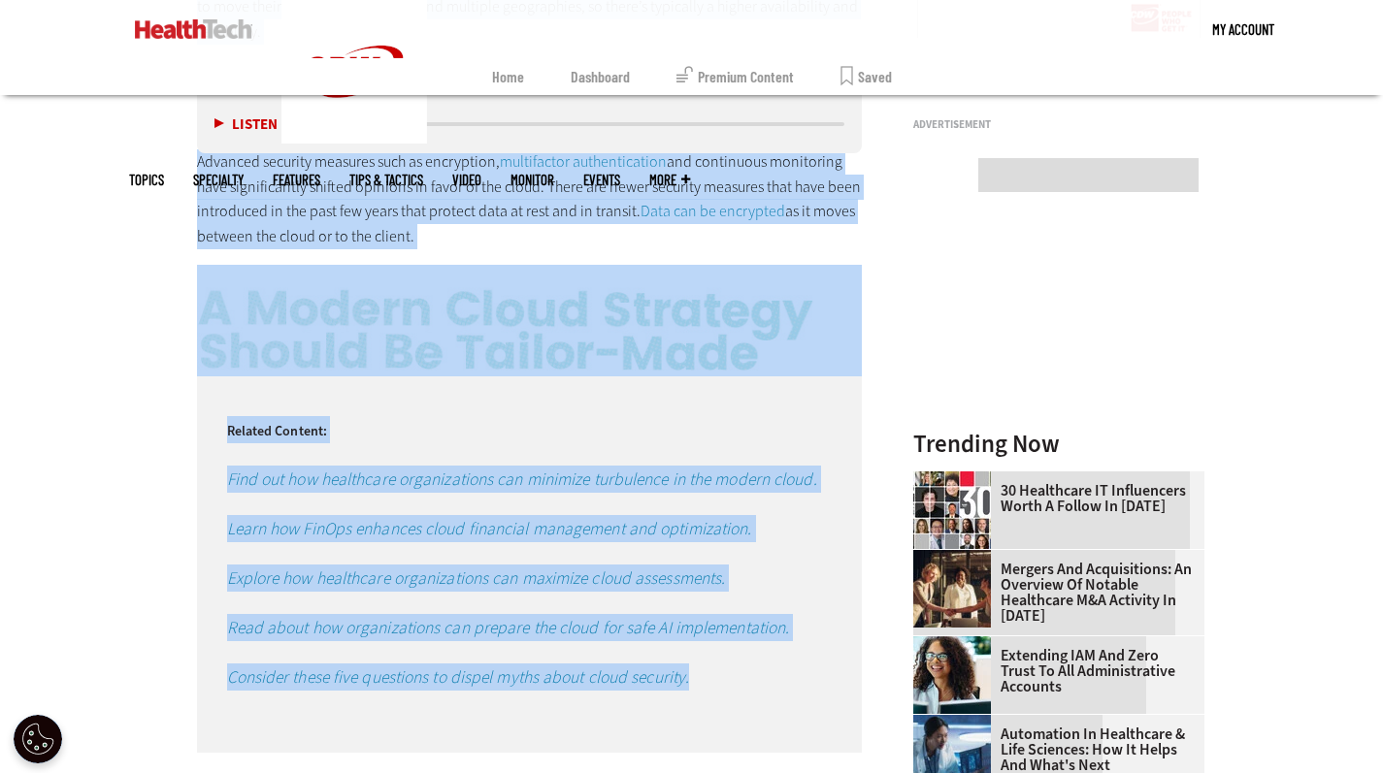
scroll to position [2314, 0]
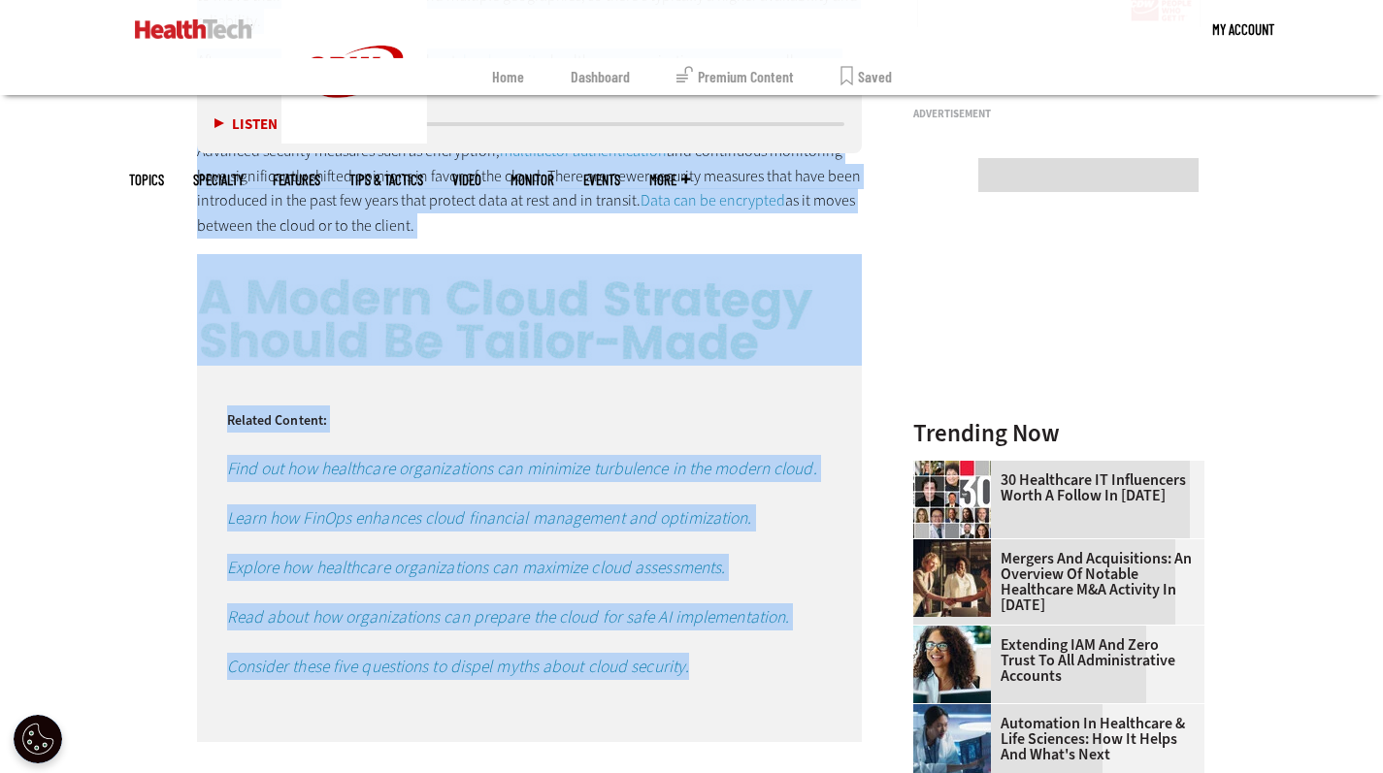
drag, startPoint x: 197, startPoint y: 238, endPoint x: 609, endPoint y: 224, distance: 412.7
copy div "Lor Ipsumdol si Ametc Adipis Elit Seddoei Temporinc utlab etdoloremagn aliqu en…"
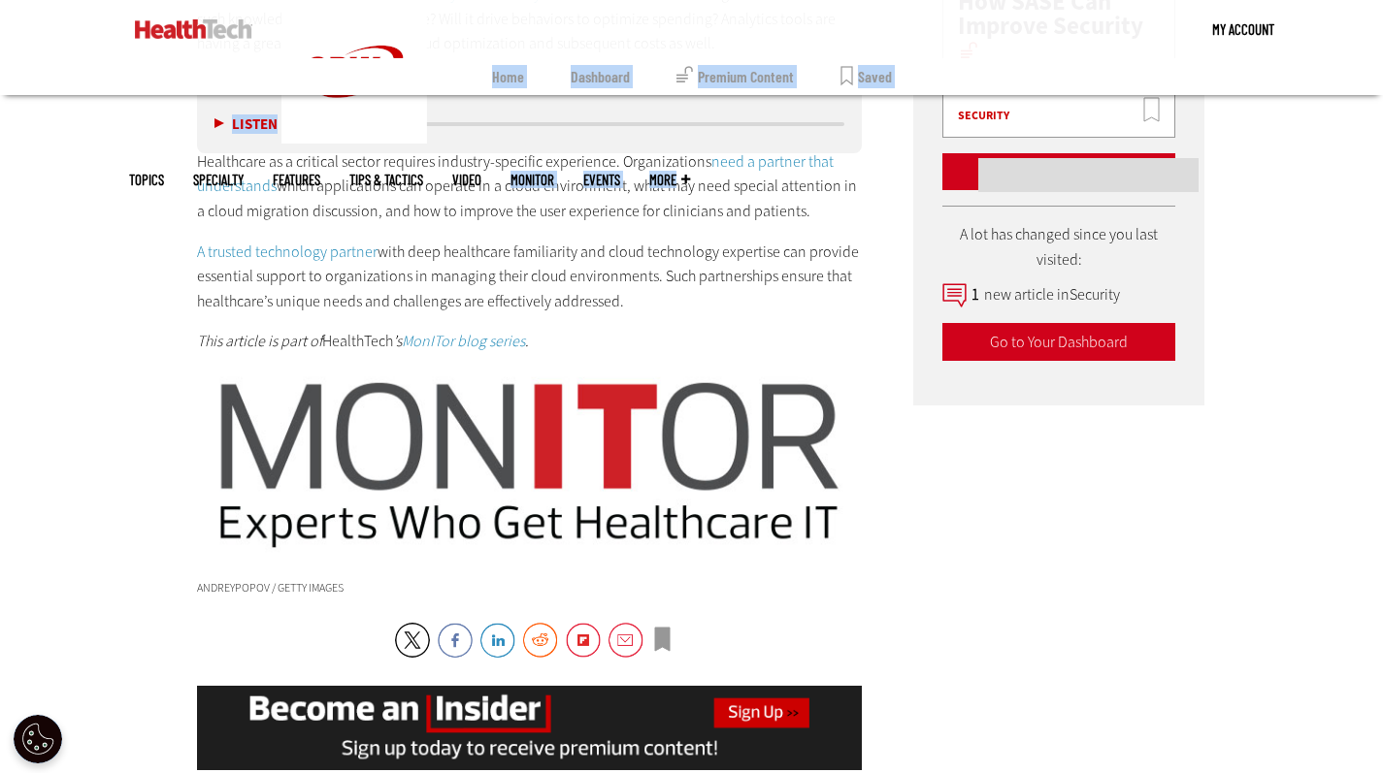
scroll to position [3435, 0]
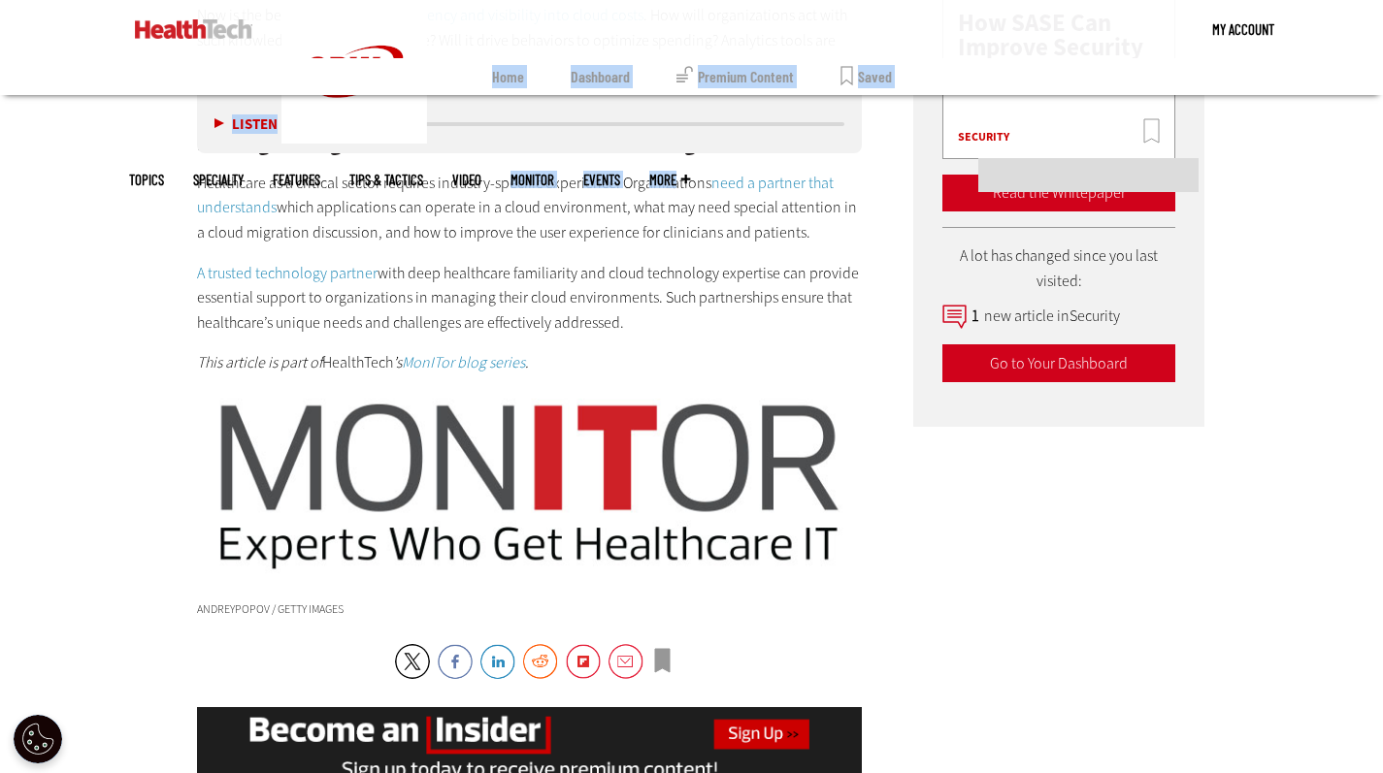
drag, startPoint x: 198, startPoint y: 226, endPoint x: 679, endPoint y: 319, distance: 490.3
copy div "Loremipsum d Sitametcon Adipi Elitseddo E temp in utl etdol m aliquaeni, admini…"
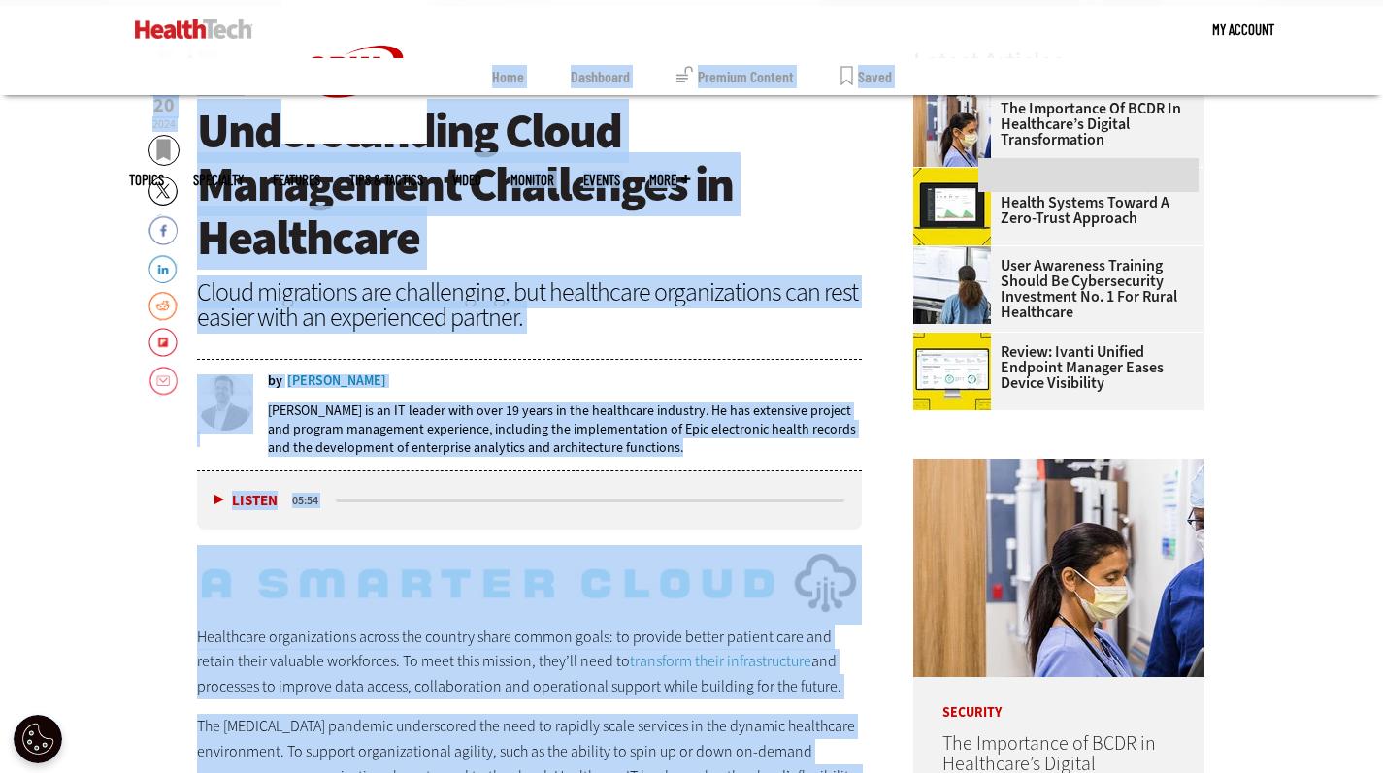
scroll to position [642, 0]
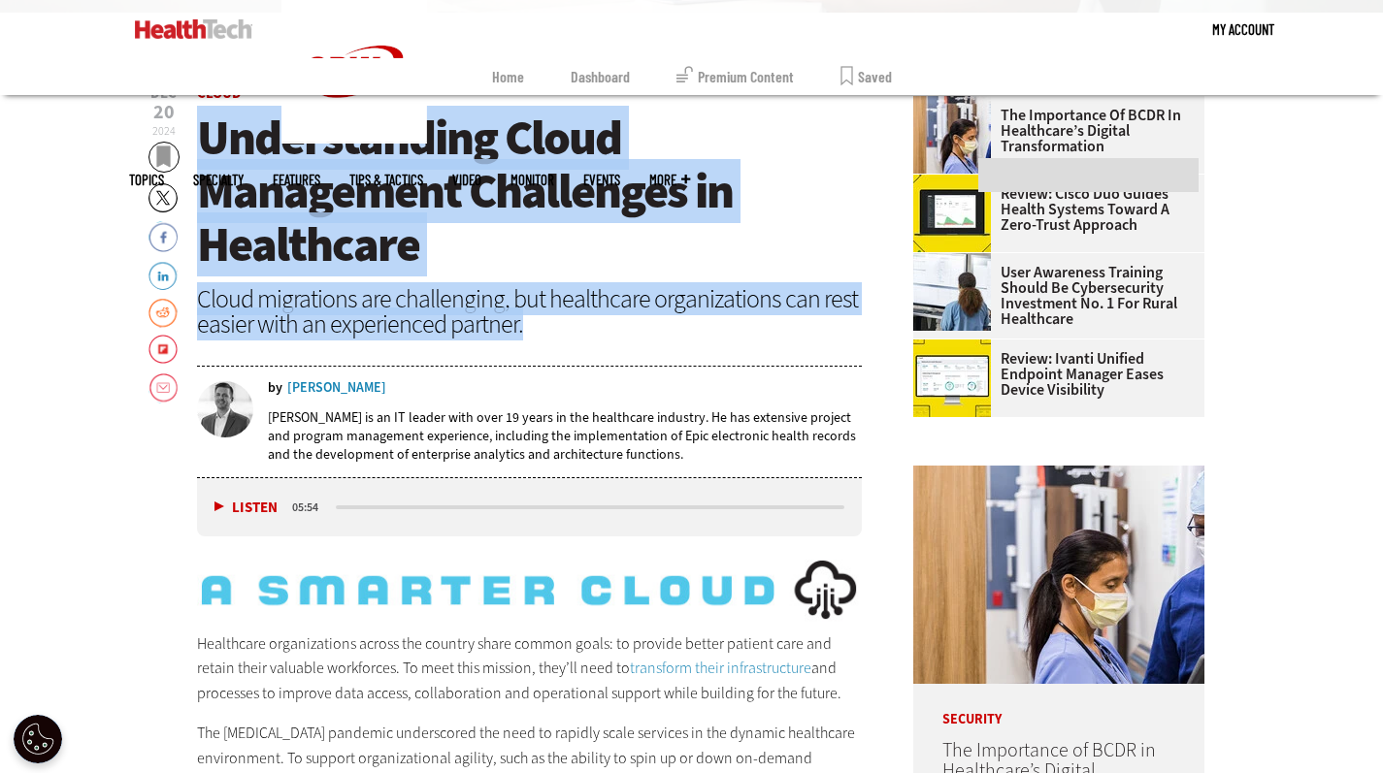
drag, startPoint x: 199, startPoint y: 133, endPoint x: 548, endPoint y: 330, distance: 401.1
click at [548, 330] on header "[DATE] Twitter Facebook LinkedIn Reddit Flipboard Email Cloud Understanding Clo…" at bounding box center [530, 282] width 666 height 392
copy header "Understanding Cloud Management Challenges in Healthcare Cloud migrations are ch…"
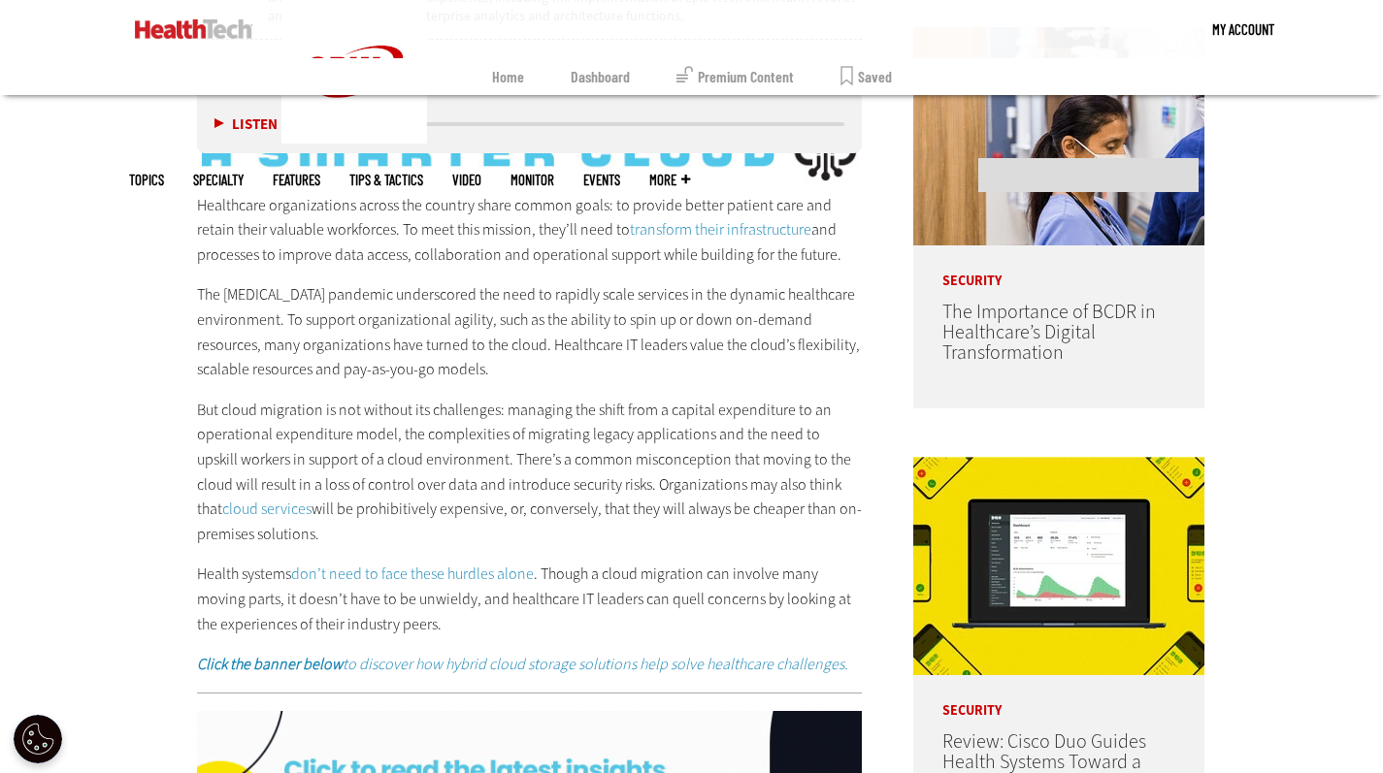
scroll to position [1056, 0]
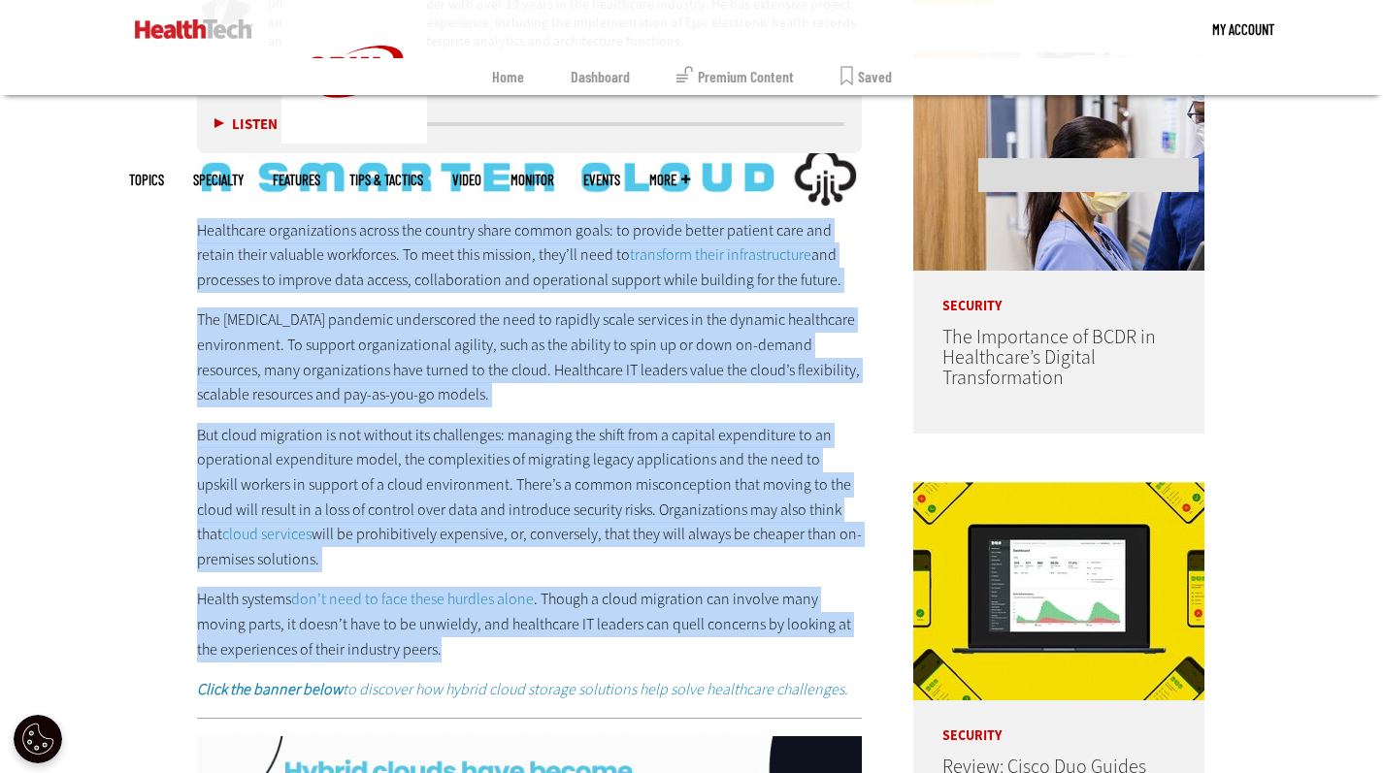
drag, startPoint x: 197, startPoint y: 222, endPoint x: 582, endPoint y: 642, distance: 570.1
click at [582, 642] on div "Healthcare organizations across the country share common goals: to provide bett…" at bounding box center [530, 460] width 666 height 484
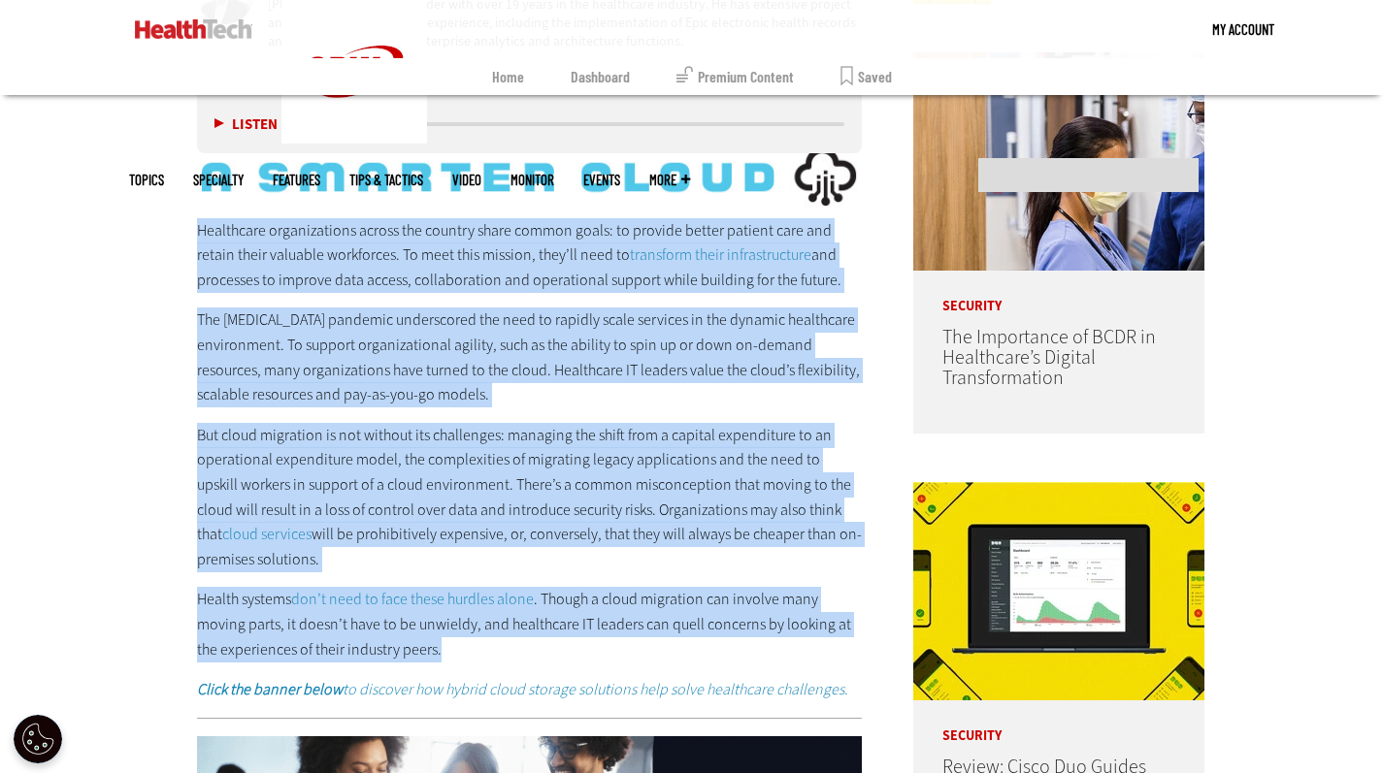
copy div "Loremipsum dolorsitametc adipis eli seddoei tempo incidi utlab: et dolorem aliq…"
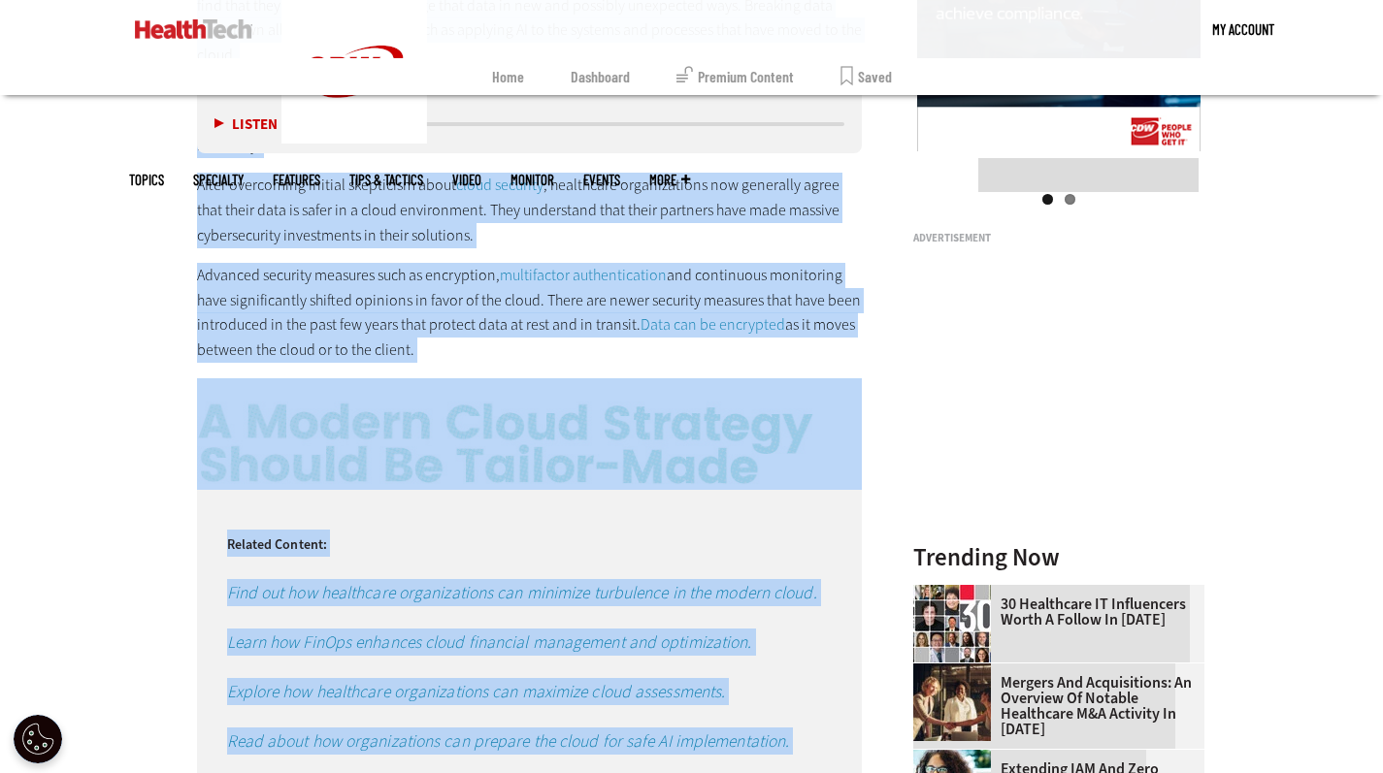
scroll to position [2306, 0]
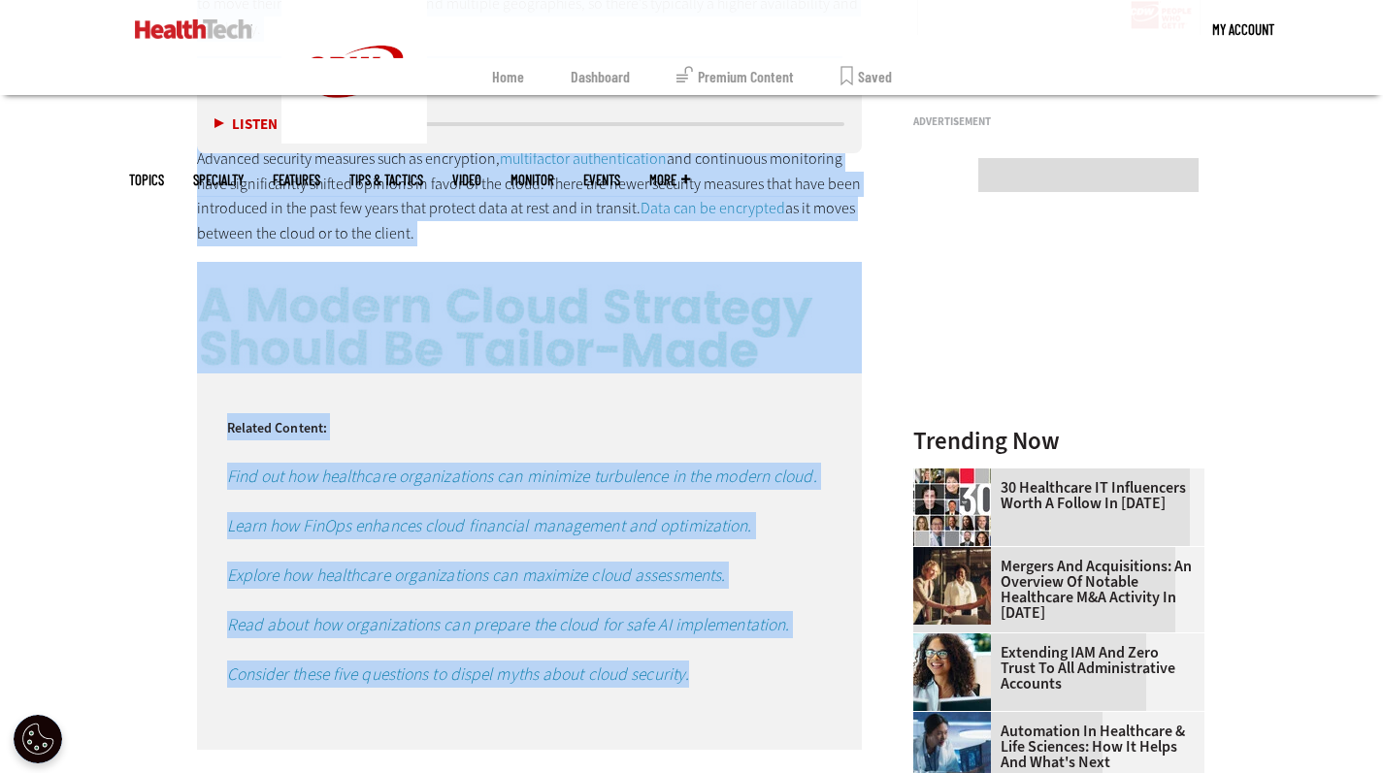
drag, startPoint x: 199, startPoint y: 323, endPoint x: 475, endPoint y: 231, distance: 290.6
copy div "Lor Ipsumdol si Ametc Adipis Elit Seddoei Temporinc utlab etdoloremagn aliqu en…"
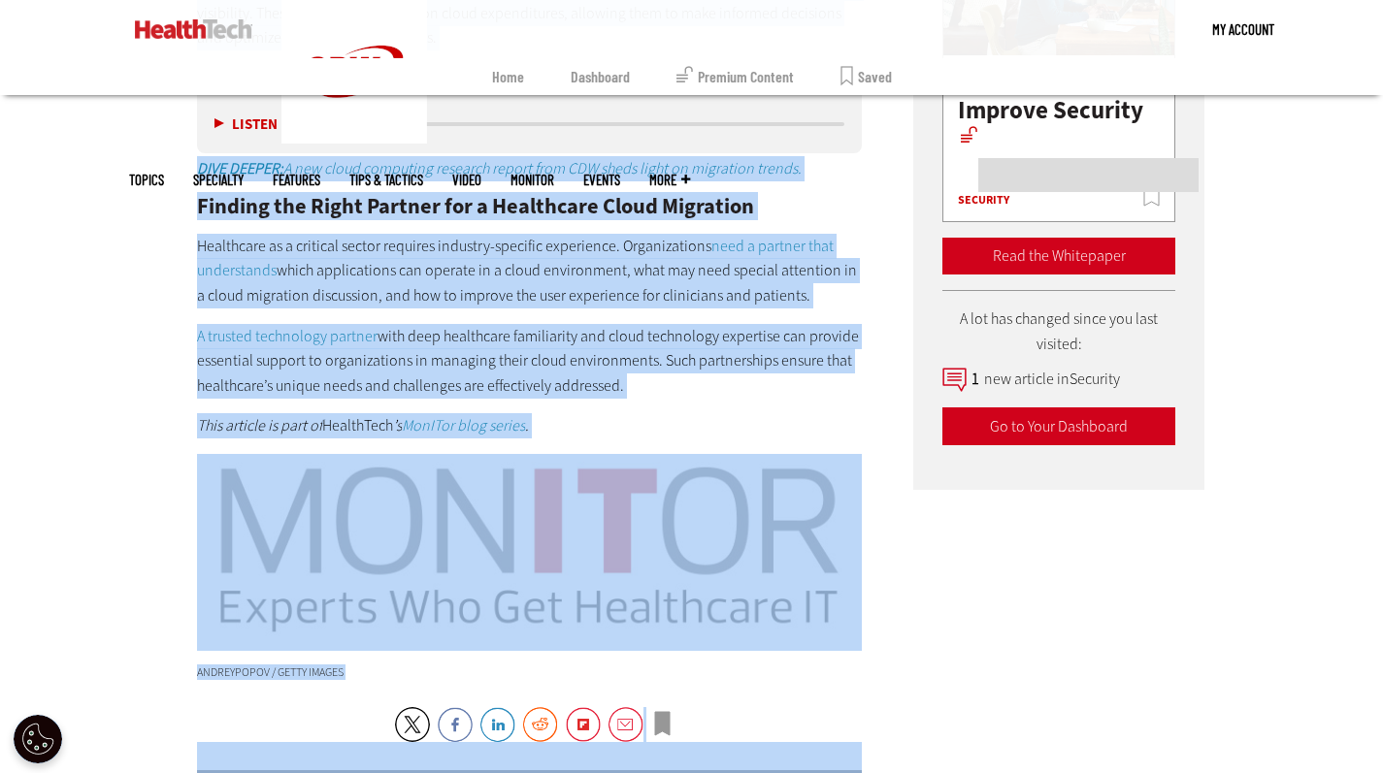
scroll to position [3454, 0]
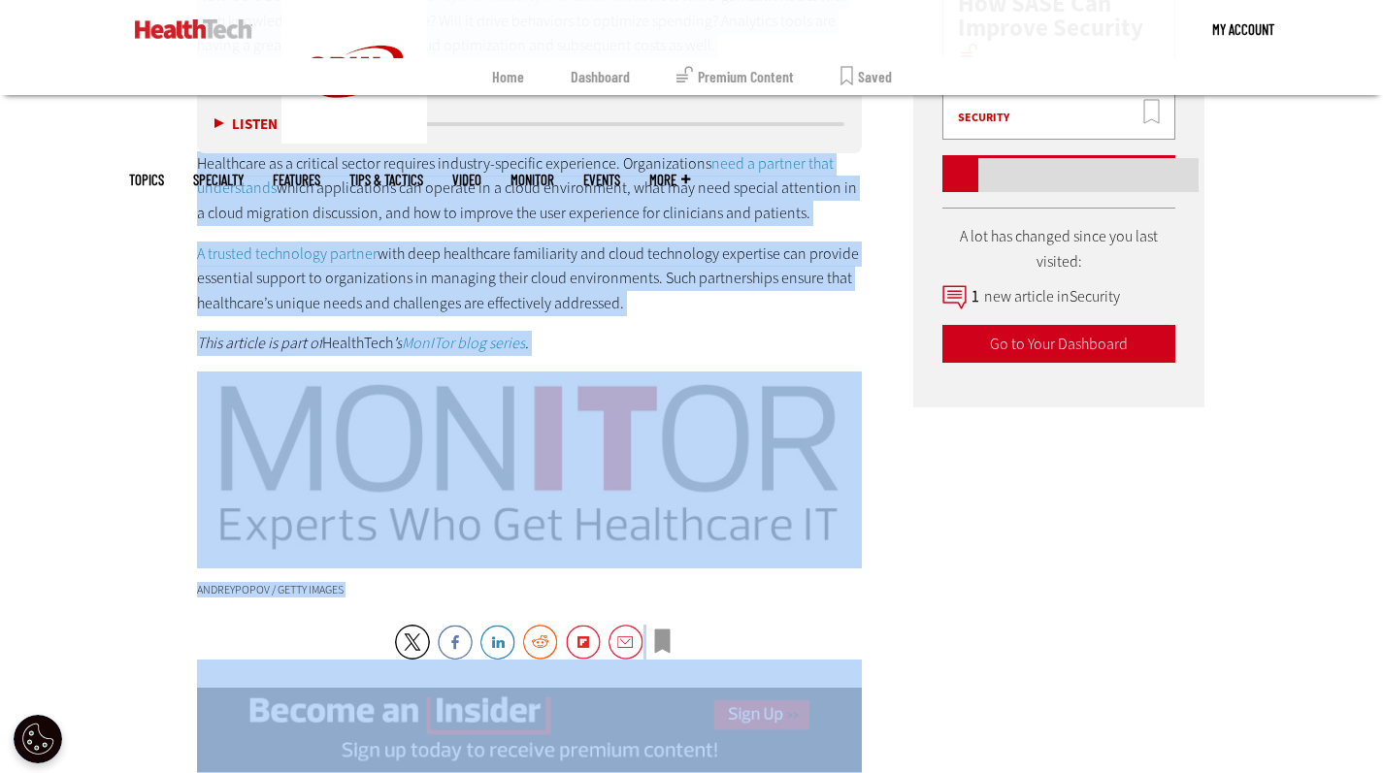
drag, startPoint x: 199, startPoint y: 198, endPoint x: 688, endPoint y: 571, distance: 614.9
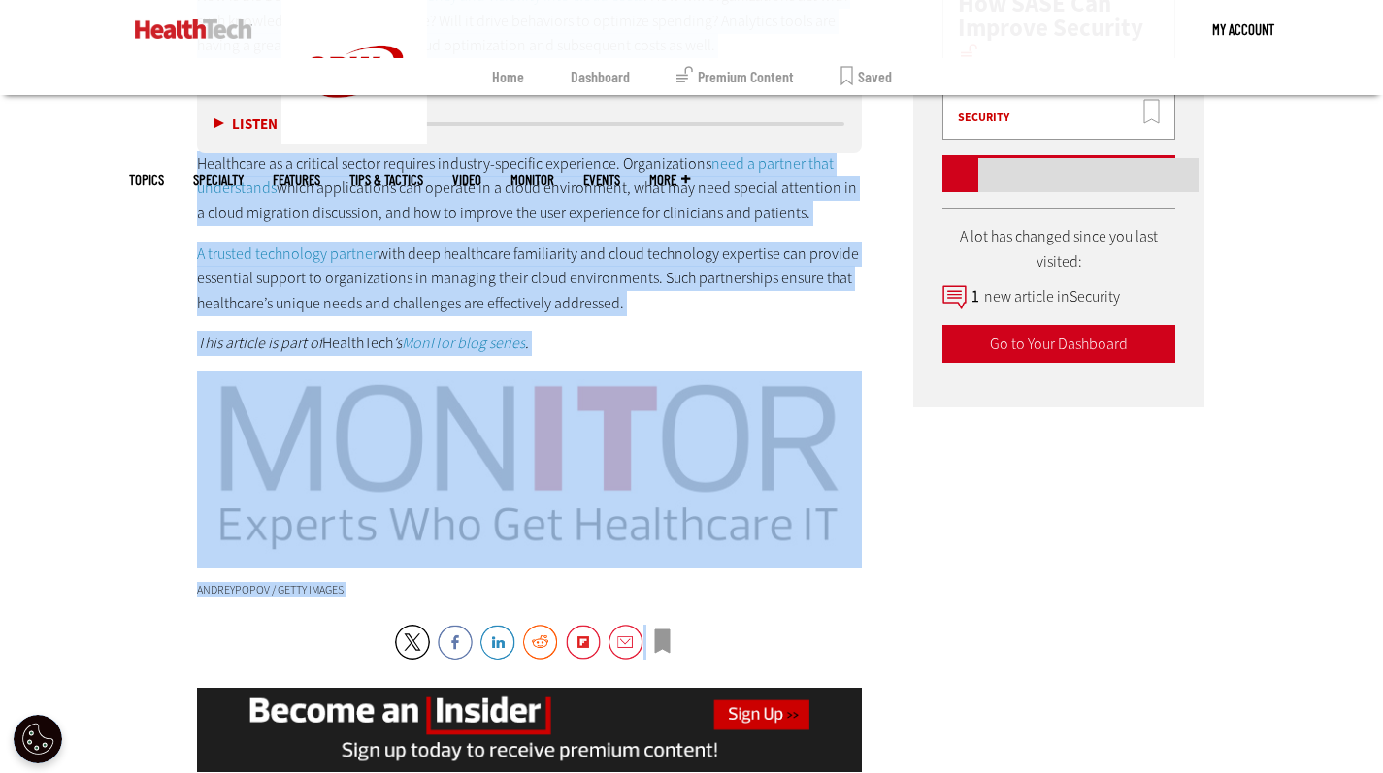
click at [682, 524] on img at bounding box center [530, 467] width 666 height 190
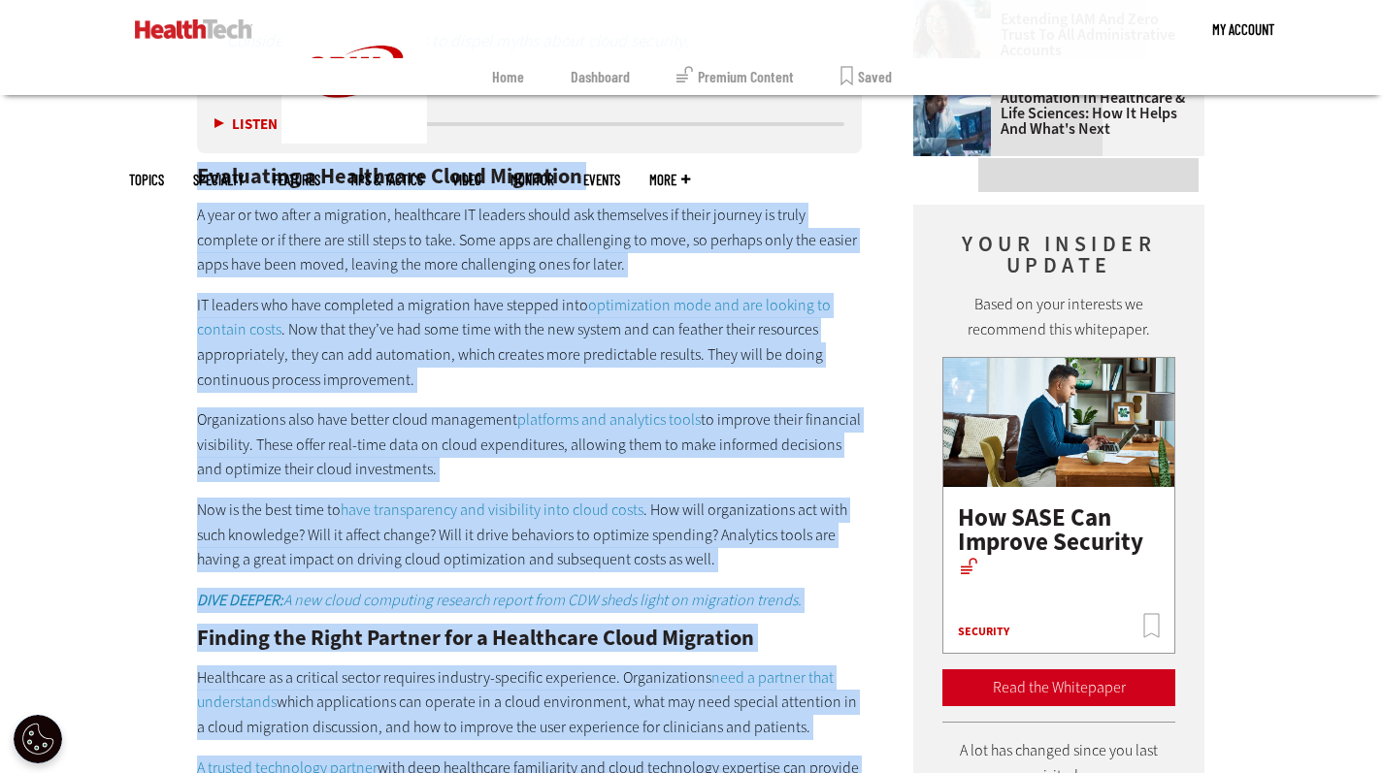
scroll to position [2824, 0]
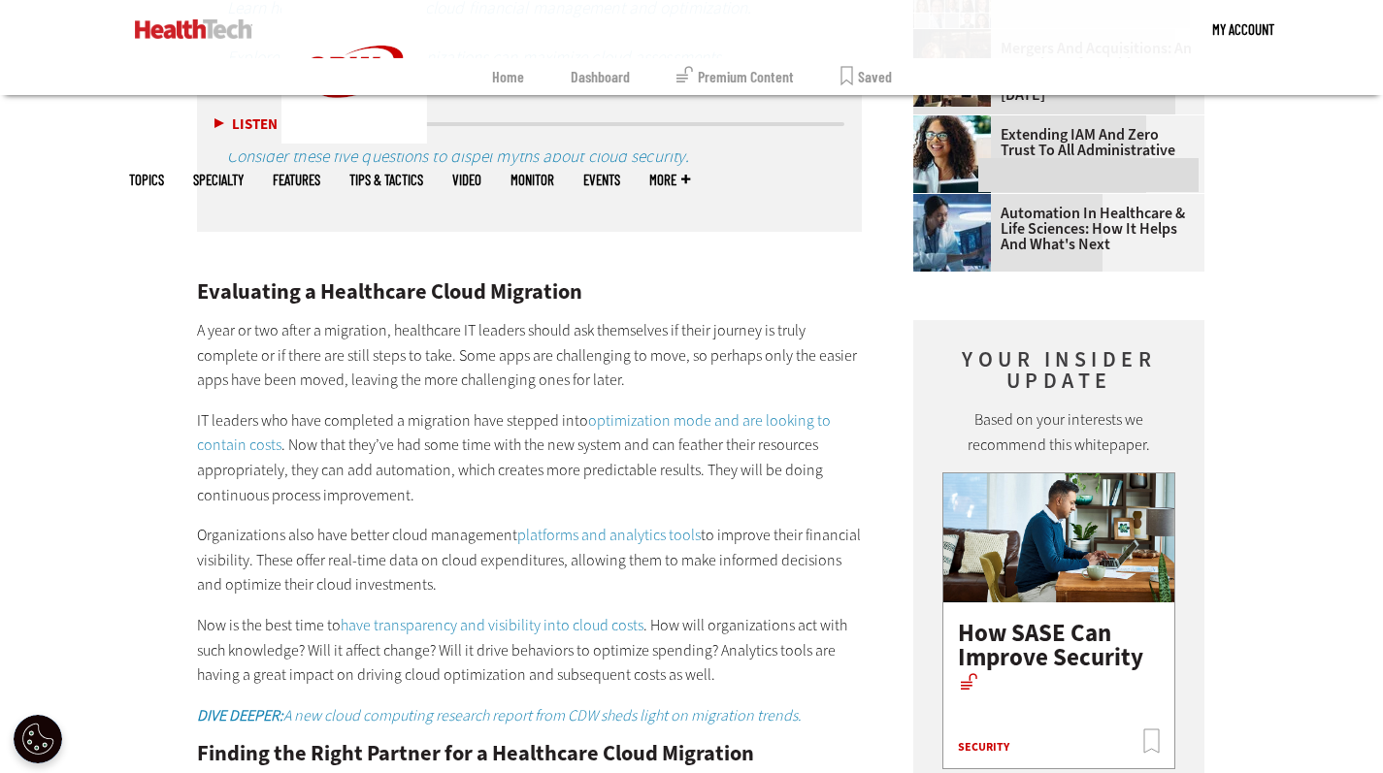
click at [685, 256] on p at bounding box center [530, 253] width 666 height 25
drag, startPoint x: 194, startPoint y: 283, endPoint x: 212, endPoint y: 286, distance: 17.7
click at [231, 272] on div "Related Content: Find out how healthcare organizations can minimize turbulence …" at bounding box center [530, 526] width 666 height 1343
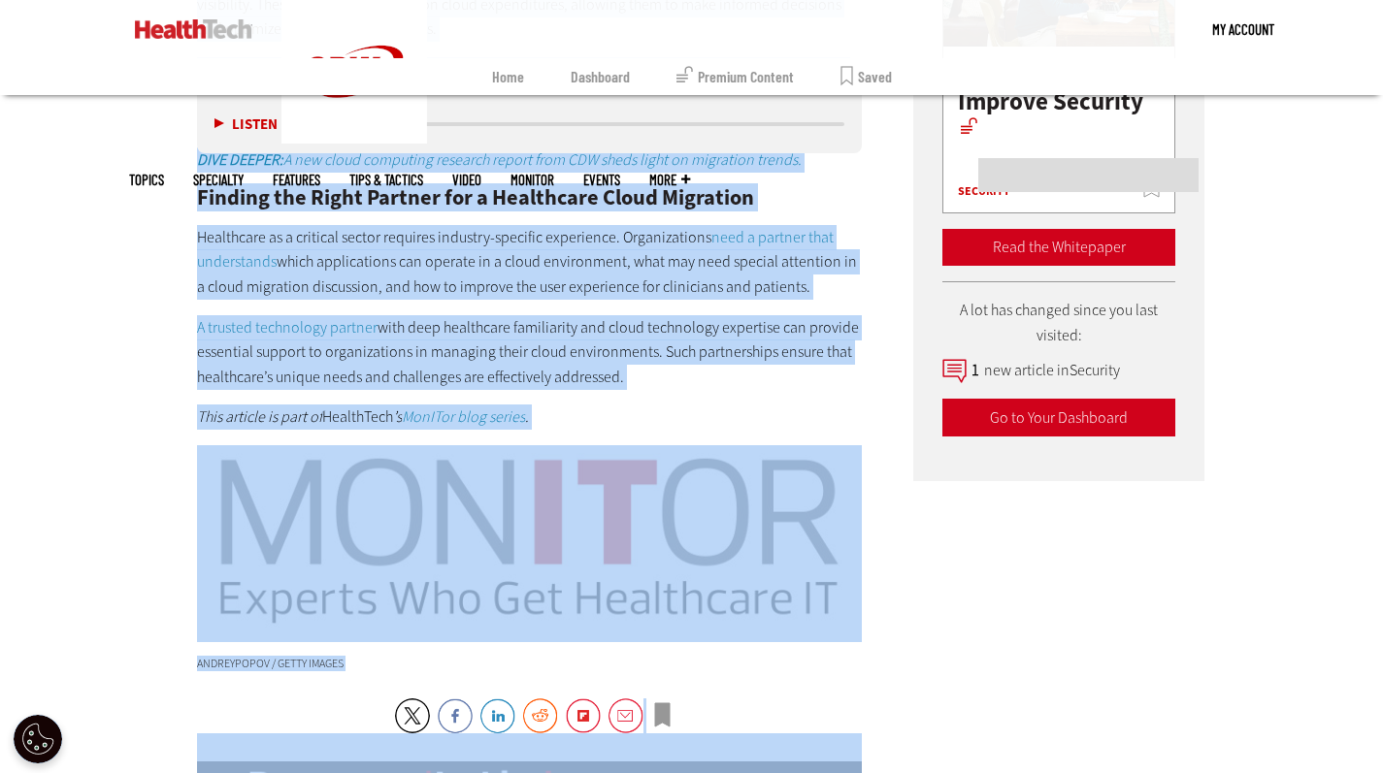
scroll to position [3422, 0]
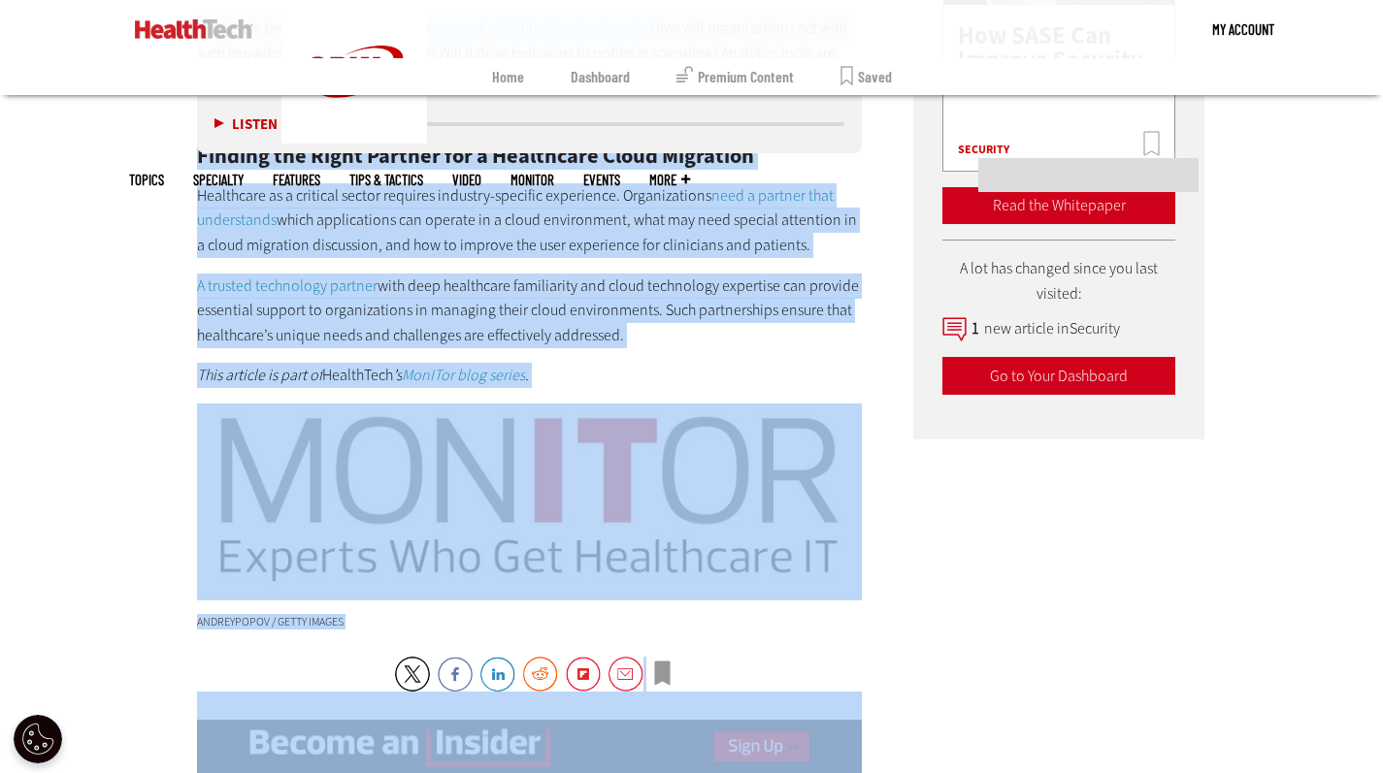
drag, startPoint x: 197, startPoint y: 285, endPoint x: 645, endPoint y: 347, distance: 452.6
copy div "Loremipsum d Sitametcon Adipi Elitseddo E temp in utl etdol m aliquaeni, admini…"
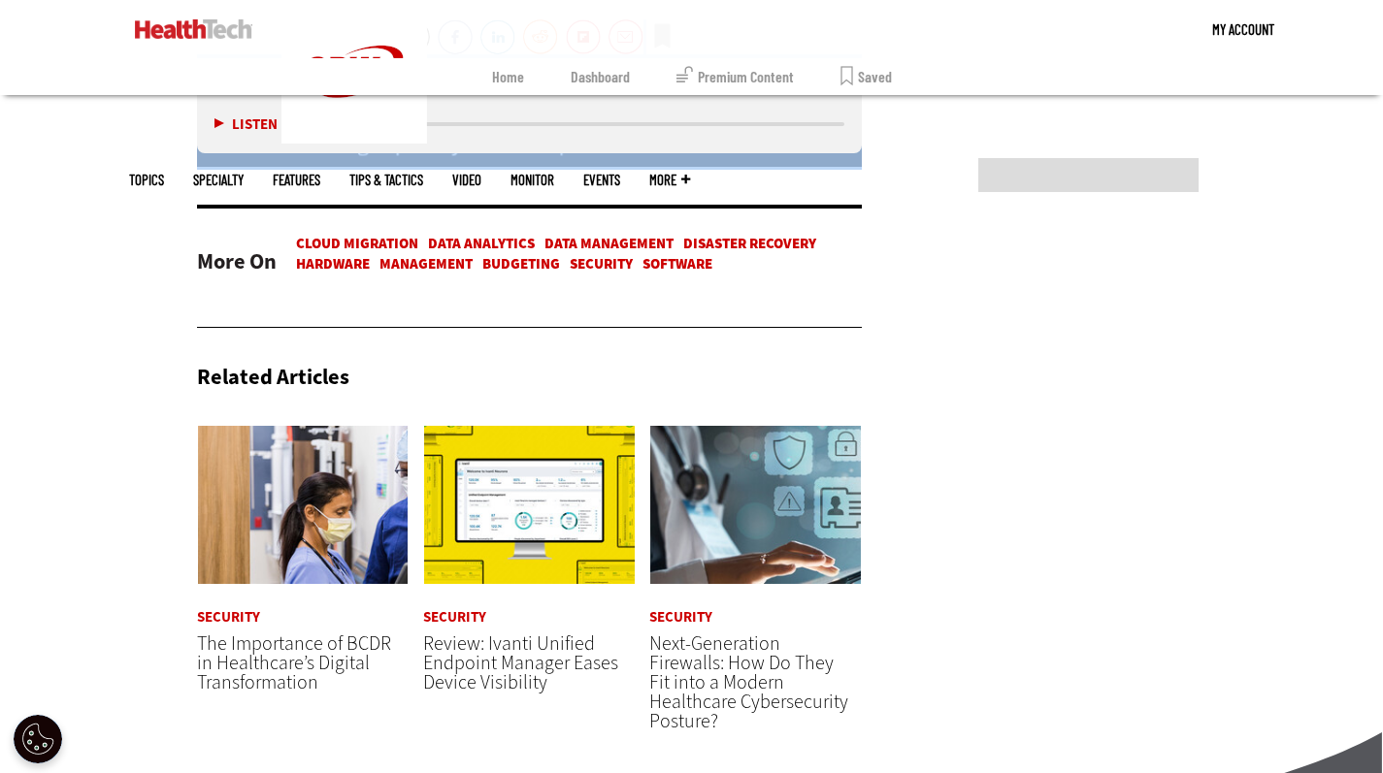
scroll to position [4669, 0]
